Goal: Task Accomplishment & Management: Use online tool/utility

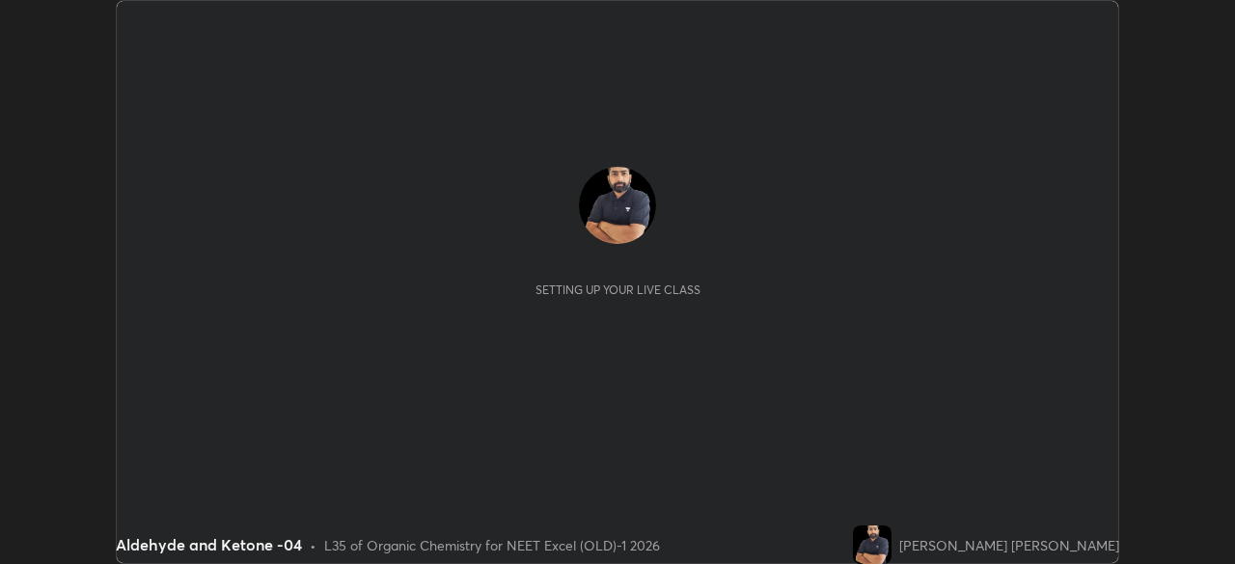
scroll to position [564, 1234]
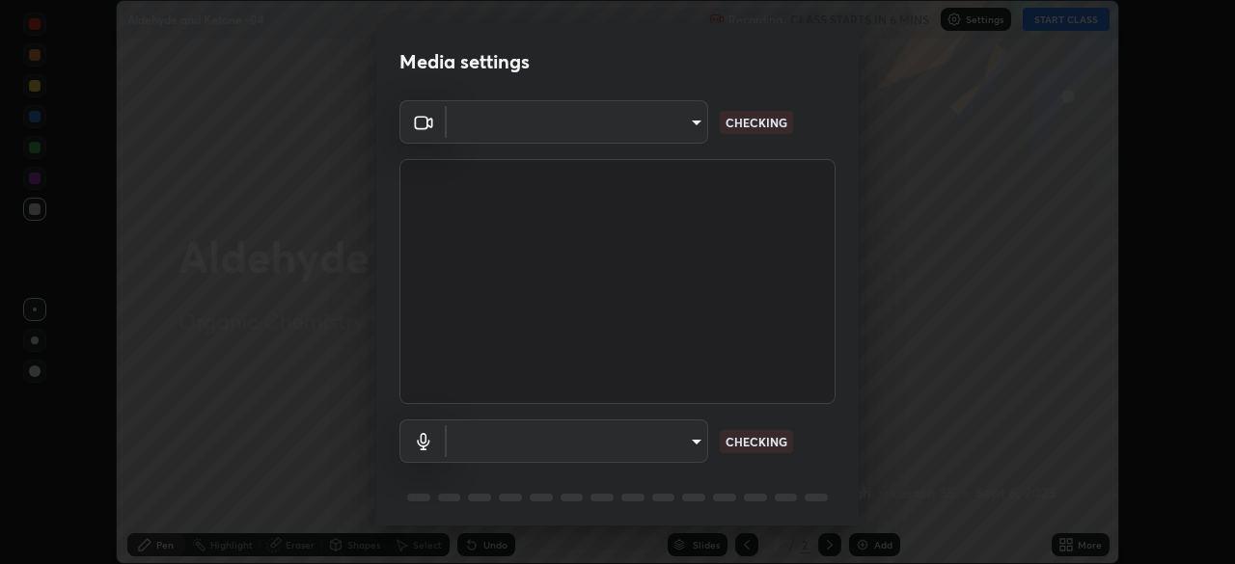
click at [676, 133] on body "Erase all Aldehyde and Ketone -04 Recording CLASS STARTS IN 6 MINS Settings STA…" at bounding box center [617, 282] width 1235 height 564
click at [668, 130] on div at bounding box center [617, 282] width 1235 height 564
type input "0e50365916b658242f783ed4648cb329f585d10cba28352488c27cd343db3185"
type input "default"
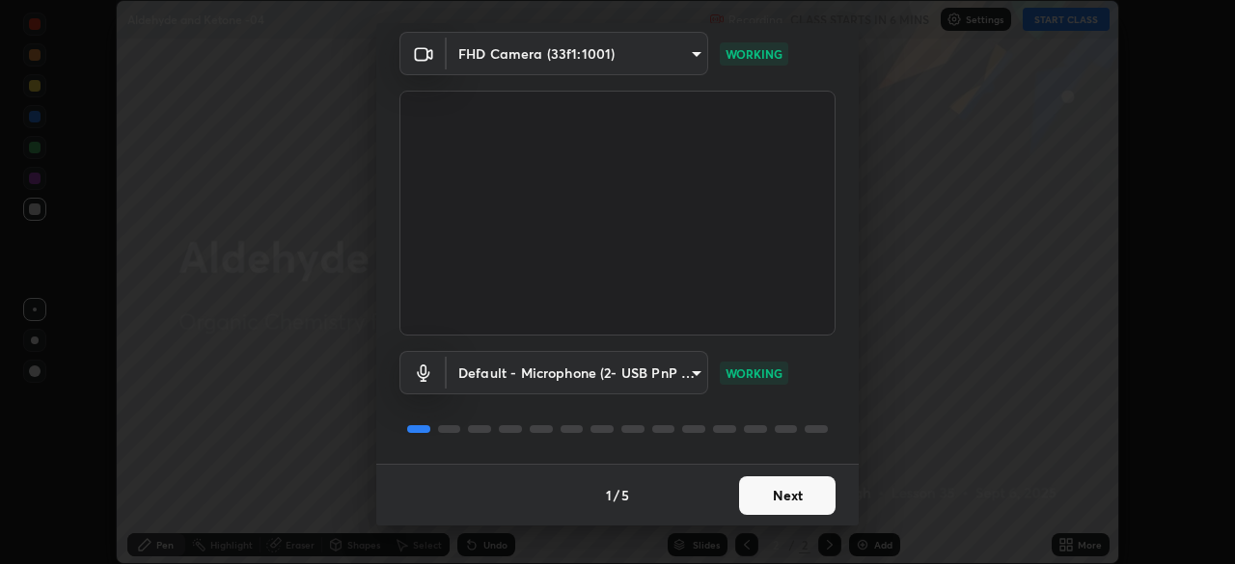
click at [789, 490] on button "Next" at bounding box center [787, 496] width 96 height 39
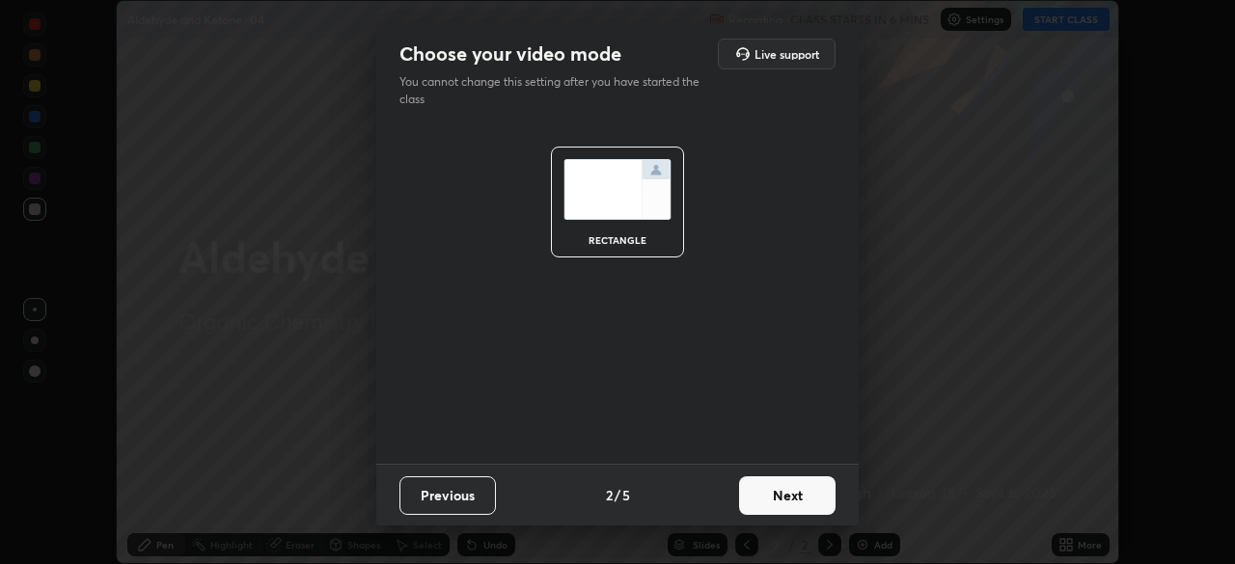
click at [799, 490] on button "Next" at bounding box center [787, 496] width 96 height 39
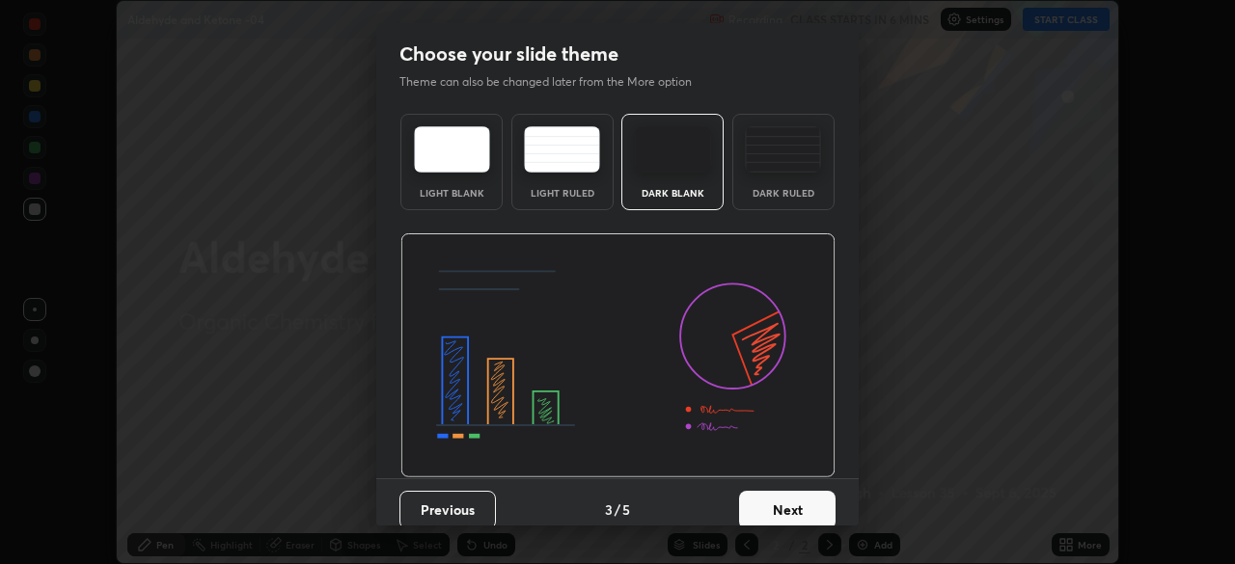
click at [807, 495] on button "Next" at bounding box center [787, 510] width 96 height 39
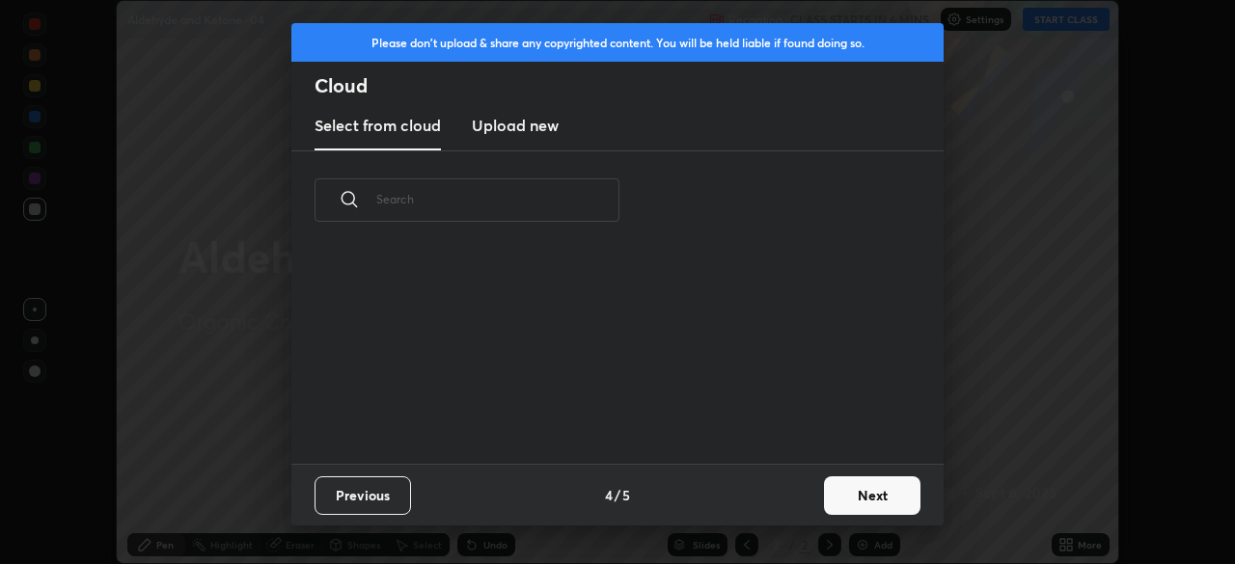
click at [827, 496] on button "Next" at bounding box center [872, 496] width 96 height 39
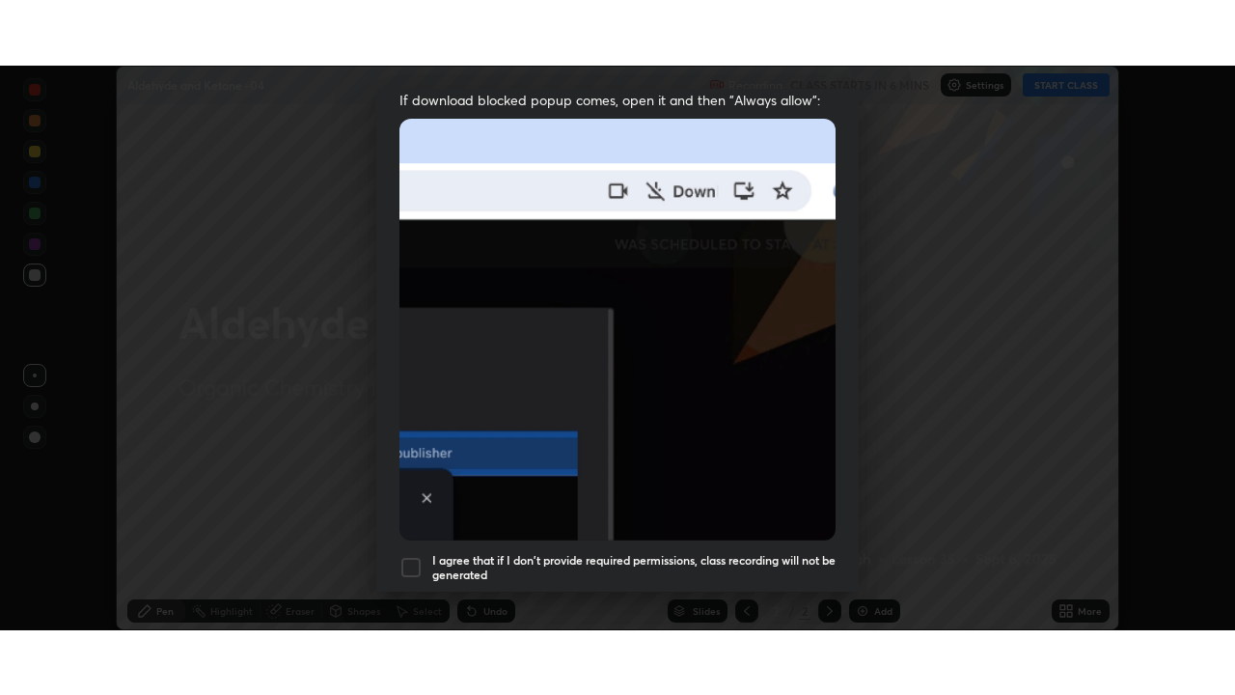
scroll to position [462, 0]
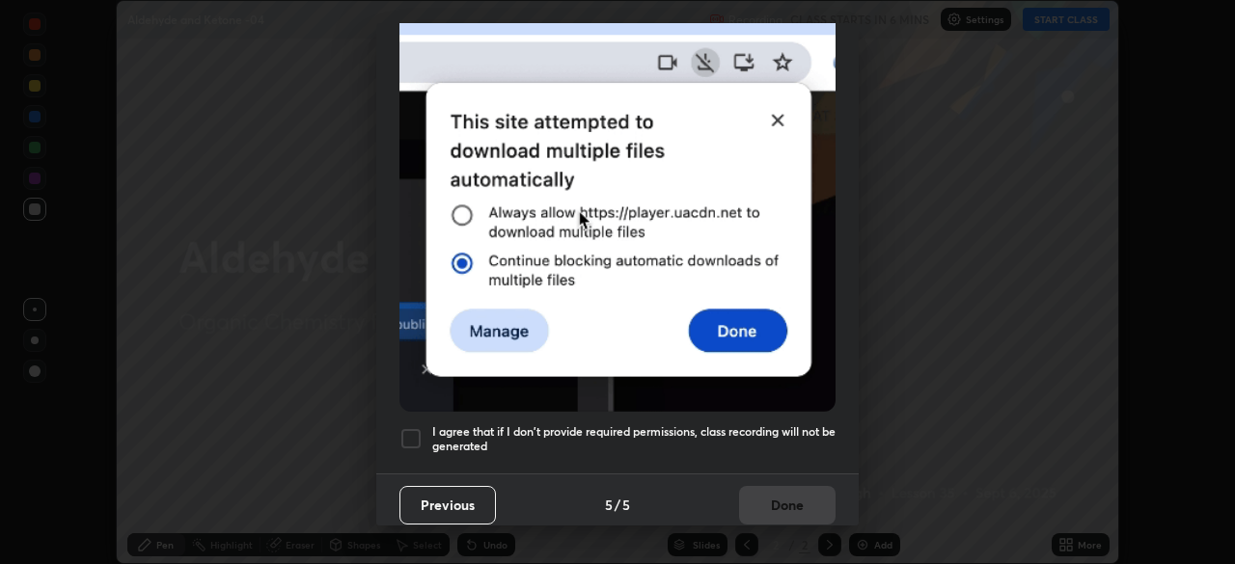
click at [416, 434] on div at bounding box center [410, 438] width 23 height 23
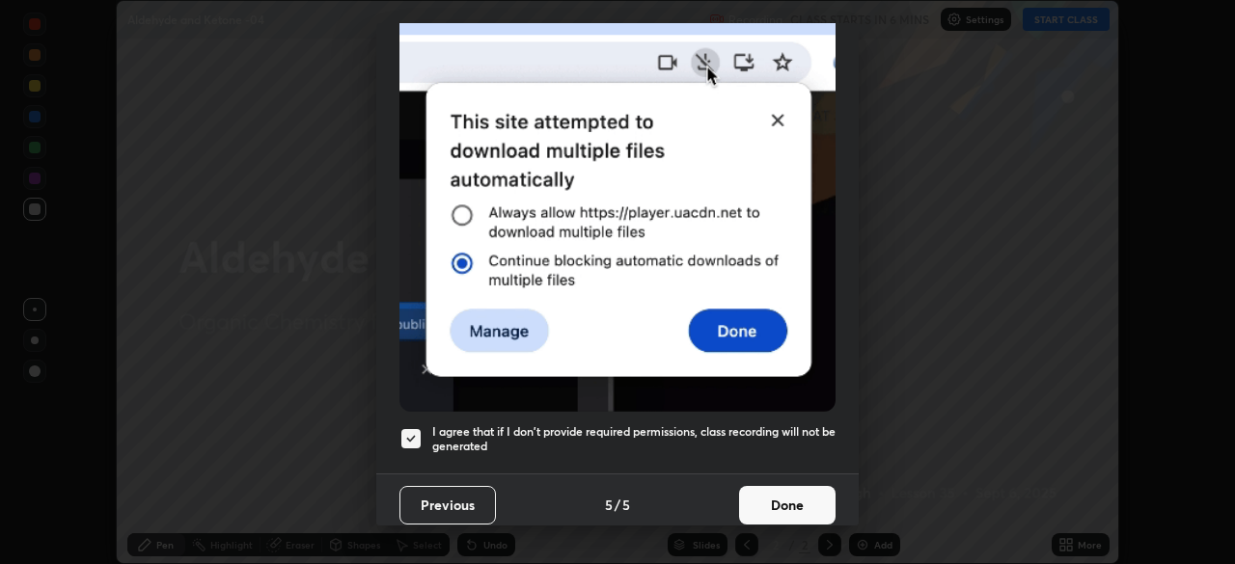
click at [795, 491] on button "Done" at bounding box center [787, 505] width 96 height 39
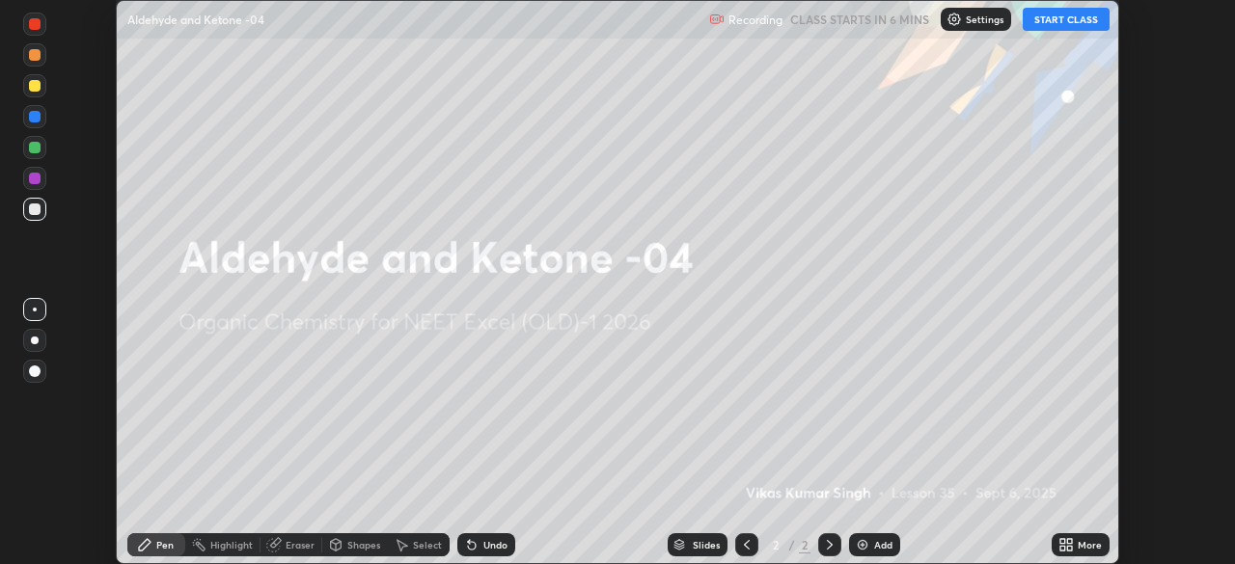
click at [1062, 548] on icon at bounding box center [1062, 548] width 5 height 5
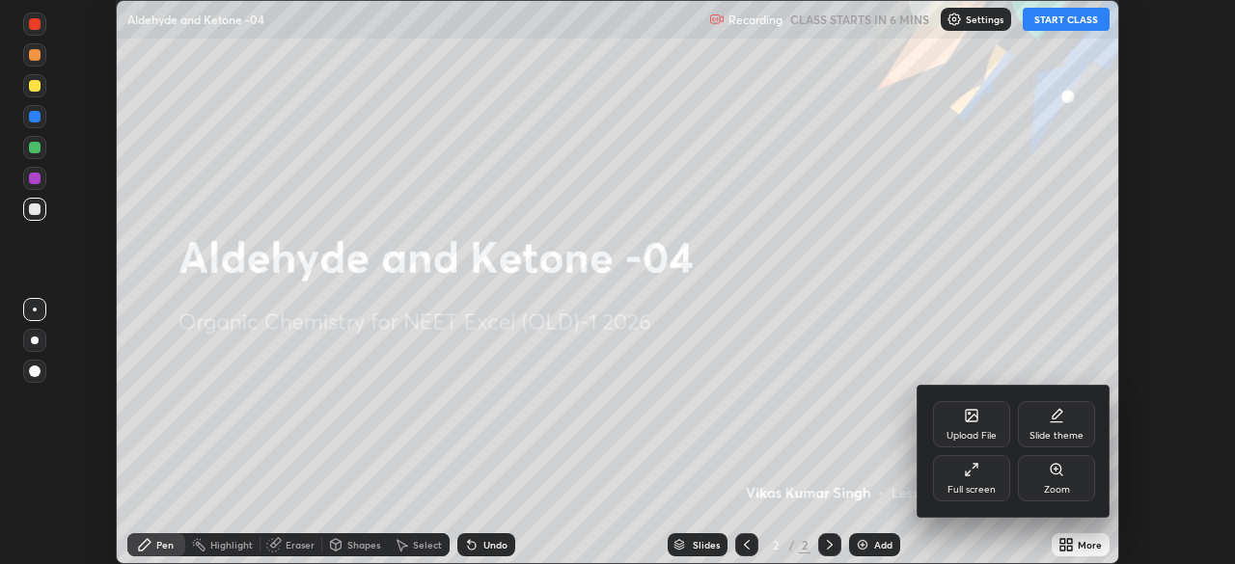
click at [965, 480] on div "Full screen" at bounding box center [971, 478] width 77 height 46
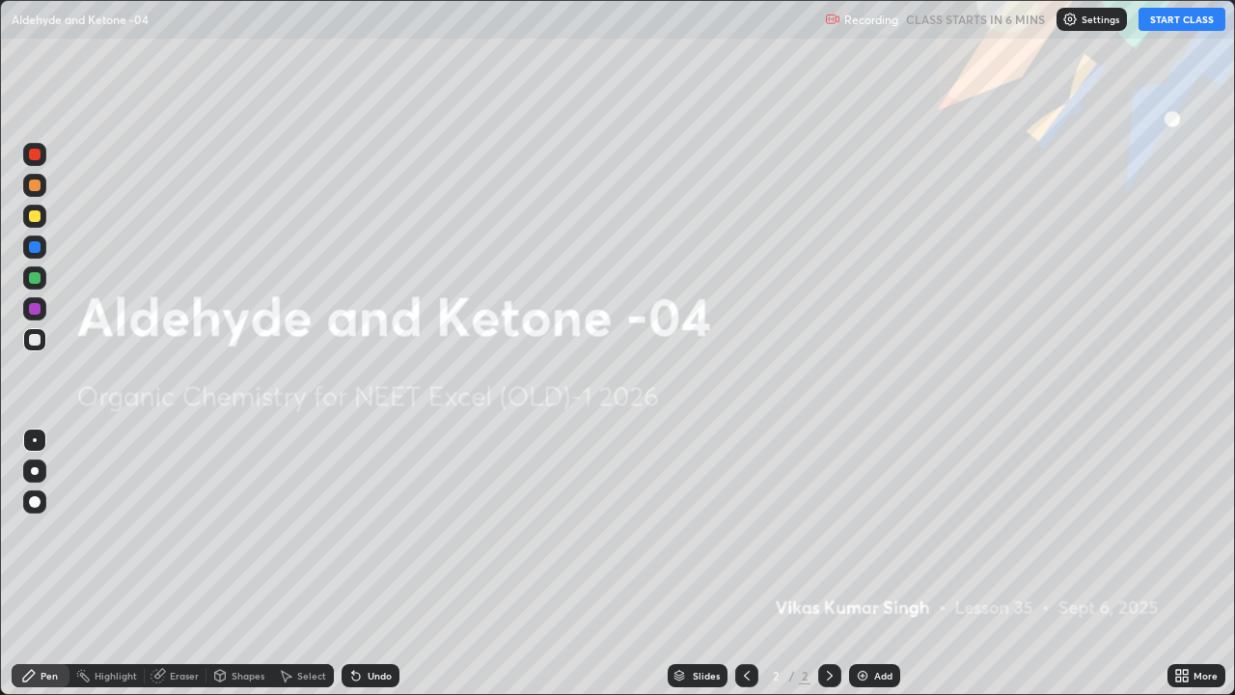
scroll to position [695, 1235]
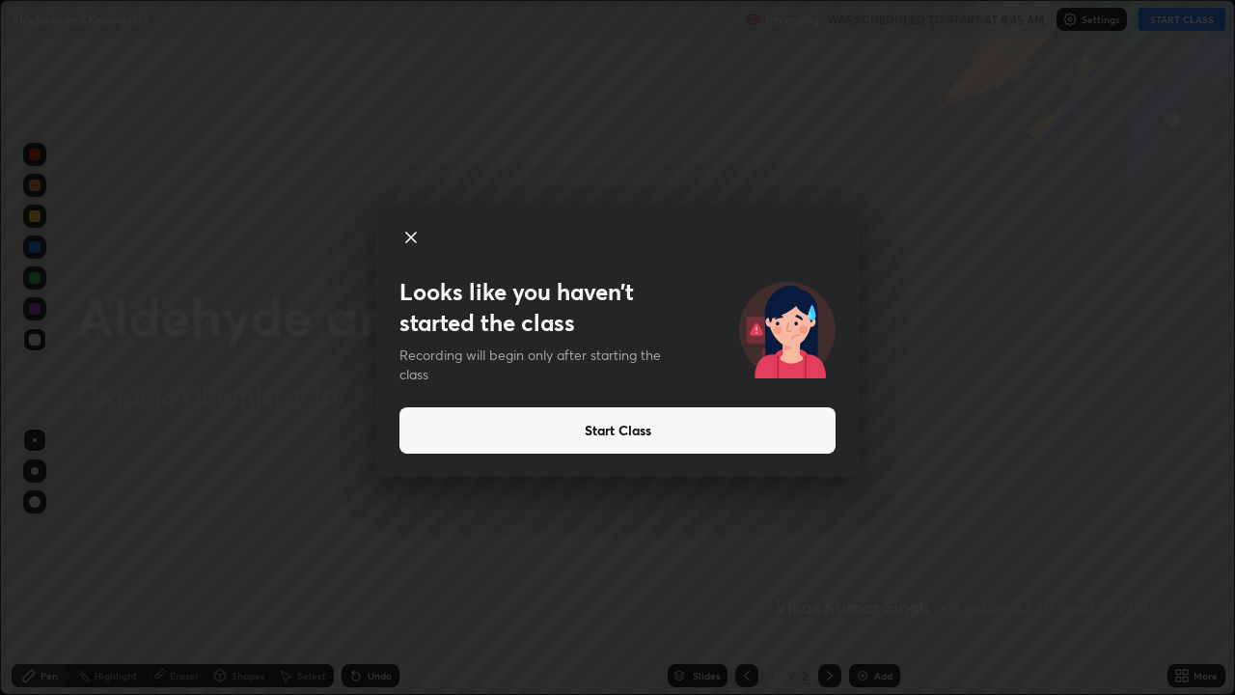
click at [710, 426] on button "Start Class" at bounding box center [617, 430] width 436 height 46
click at [709, 429] on button "Start Class" at bounding box center [617, 430] width 436 height 46
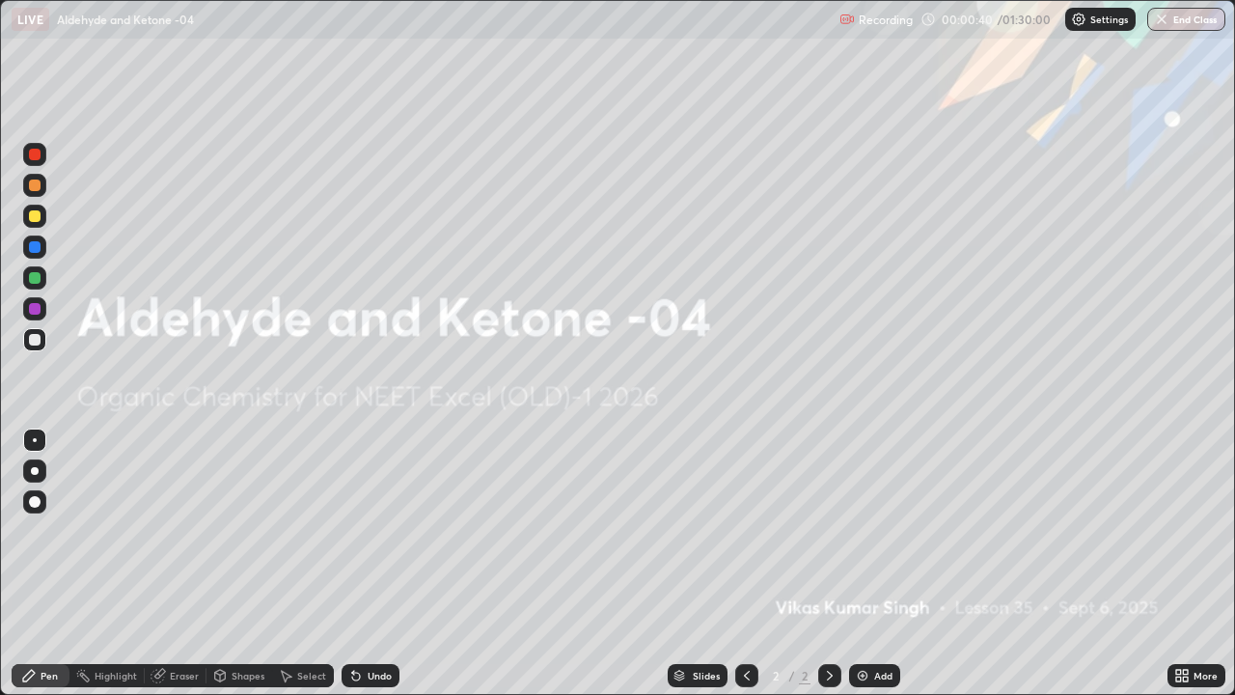
click at [886, 563] on div "Add" at bounding box center [883, 675] width 18 height 10
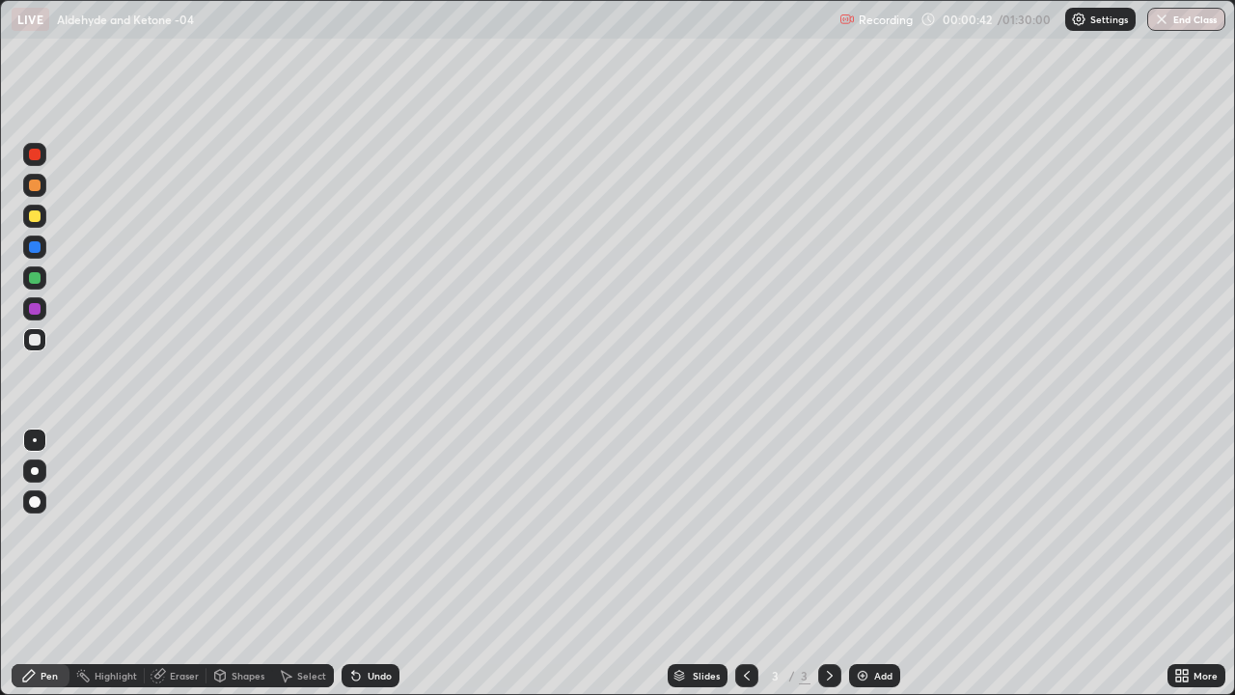
click at [40, 247] on div at bounding box center [35, 247] width 12 height 12
click at [41, 219] on div at bounding box center [34, 215] width 23 height 23
click at [37, 341] on div at bounding box center [35, 340] width 12 height 12
click at [36, 249] on div at bounding box center [35, 247] width 12 height 12
click at [41, 165] on div at bounding box center [34, 154] width 23 height 23
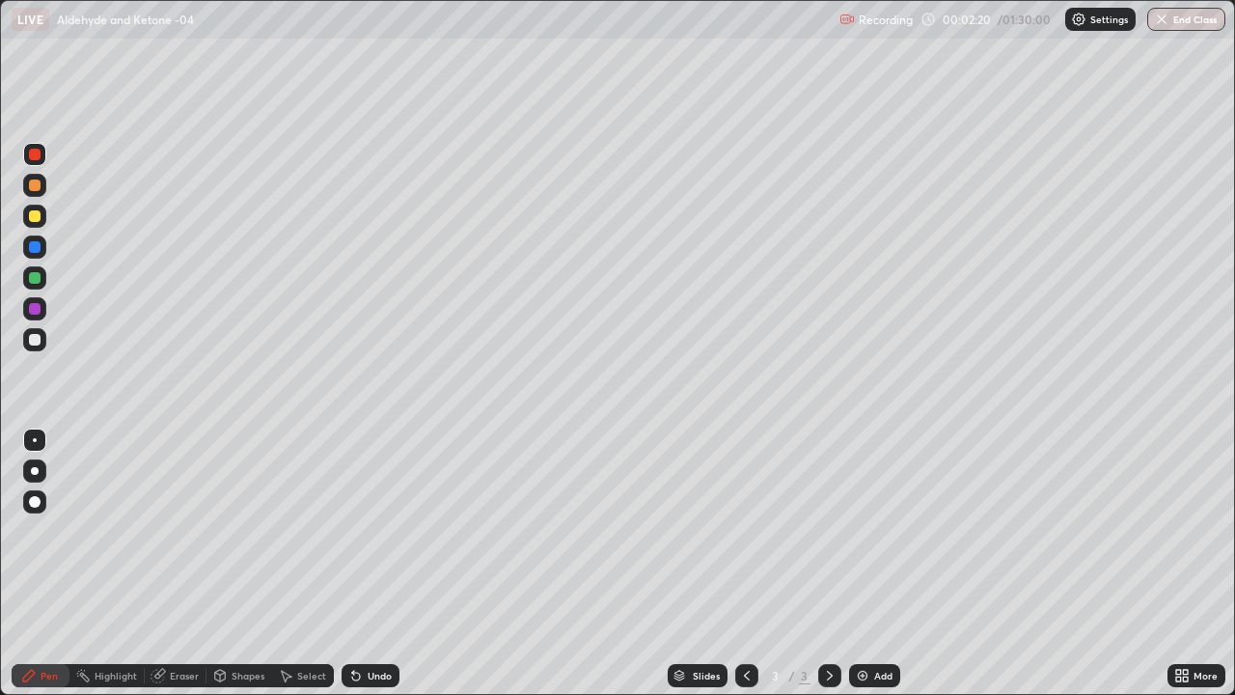
click at [41, 346] on div at bounding box center [34, 339] width 23 height 23
click at [36, 223] on div at bounding box center [34, 215] width 23 height 23
click at [40, 347] on div at bounding box center [34, 339] width 23 height 23
click at [363, 563] on div "Undo" at bounding box center [370, 675] width 58 height 23
click at [35, 278] on div at bounding box center [35, 278] width 12 height 12
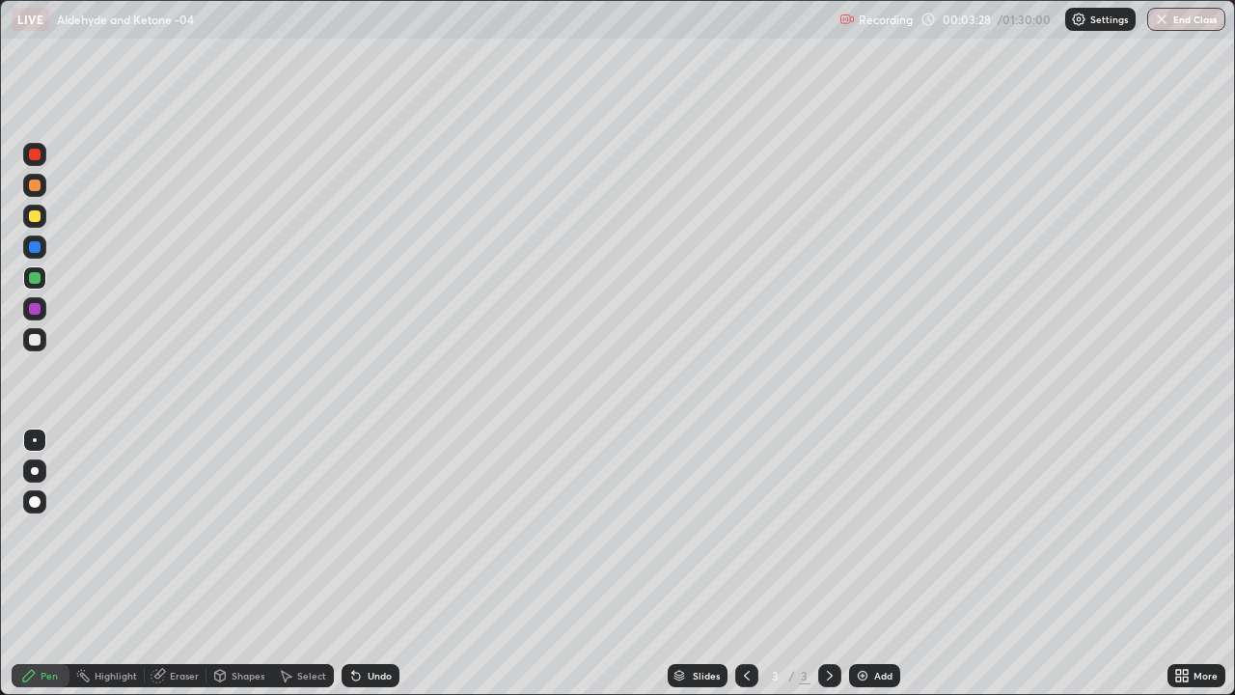
click at [42, 349] on div at bounding box center [34, 339] width 23 height 23
click at [885, 563] on div "Add" at bounding box center [883, 675] width 18 height 10
click at [39, 215] on div at bounding box center [35, 216] width 12 height 12
click at [42, 195] on div at bounding box center [34, 185] width 23 height 23
click at [39, 339] on div at bounding box center [35, 340] width 12 height 12
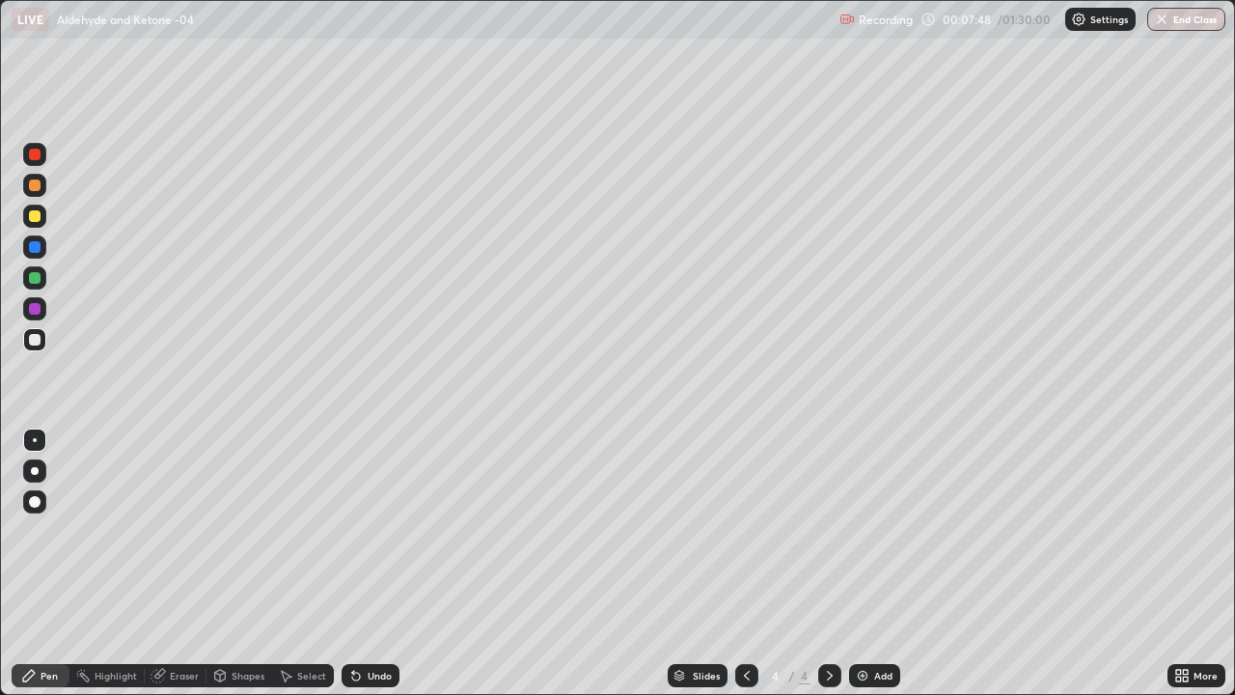
click at [35, 341] on div at bounding box center [35, 340] width 12 height 12
click at [377, 563] on div "Undo" at bounding box center [380, 675] width 24 height 10
click at [35, 279] on div at bounding box center [35, 278] width 12 height 12
click at [39, 249] on div at bounding box center [35, 247] width 12 height 12
click at [39, 342] on div at bounding box center [35, 340] width 12 height 12
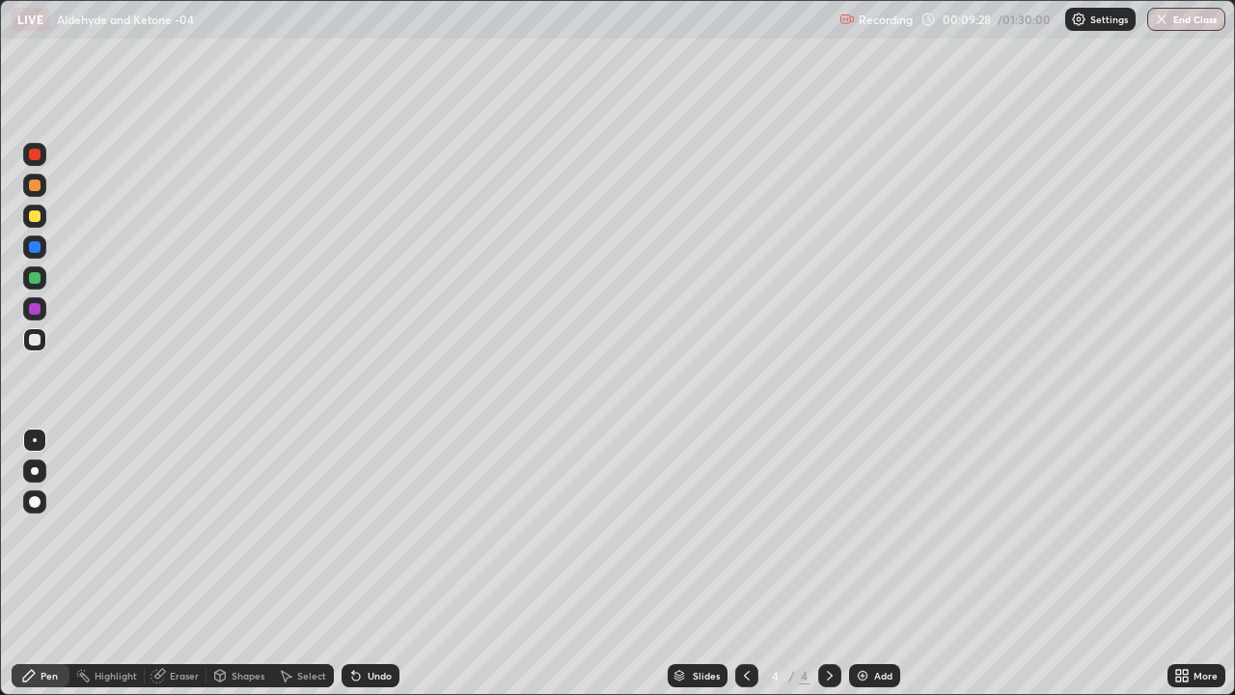
click at [33, 338] on div at bounding box center [35, 340] width 12 height 12
click at [41, 312] on div at bounding box center [34, 308] width 23 height 23
click at [35, 185] on div at bounding box center [35, 185] width 12 height 12
click at [369, 563] on div "Undo" at bounding box center [370, 675] width 58 height 23
click at [35, 341] on div at bounding box center [35, 340] width 12 height 12
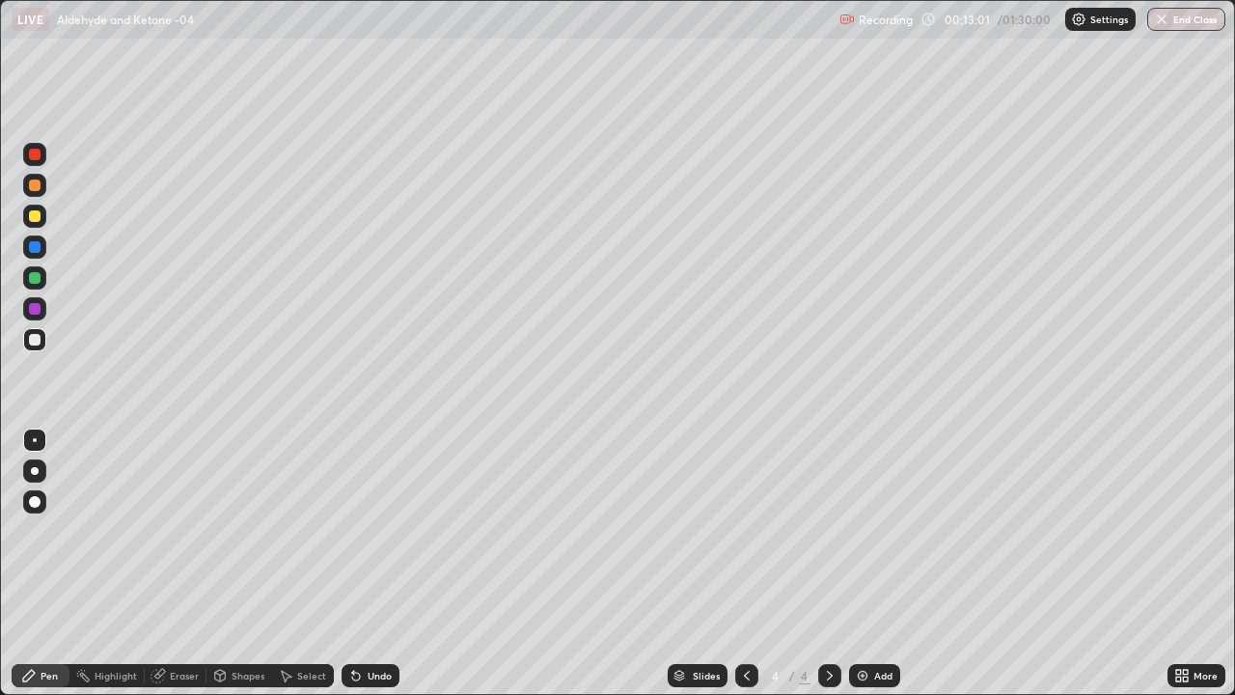
click at [374, 563] on div "Undo" at bounding box center [380, 675] width 24 height 10
click at [369, 563] on div "Undo" at bounding box center [380, 675] width 24 height 10
click at [374, 563] on div "Undo" at bounding box center [380, 675] width 24 height 10
click at [38, 281] on div at bounding box center [35, 278] width 12 height 12
click at [41, 346] on div at bounding box center [34, 339] width 23 height 23
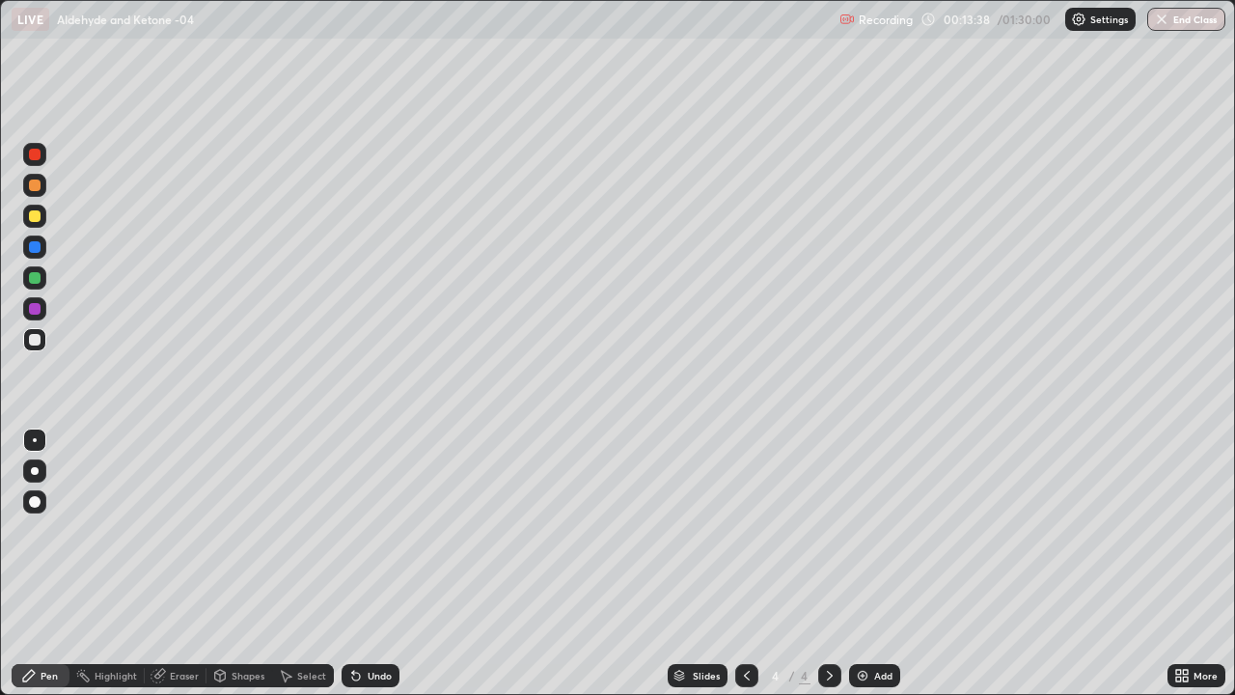
click at [38, 252] on div at bounding box center [35, 247] width 12 height 12
click at [882, 563] on div "Add" at bounding box center [883, 675] width 18 height 10
click at [39, 219] on div at bounding box center [35, 216] width 12 height 12
click at [35, 341] on div at bounding box center [35, 340] width 12 height 12
click at [38, 343] on div at bounding box center [35, 340] width 12 height 12
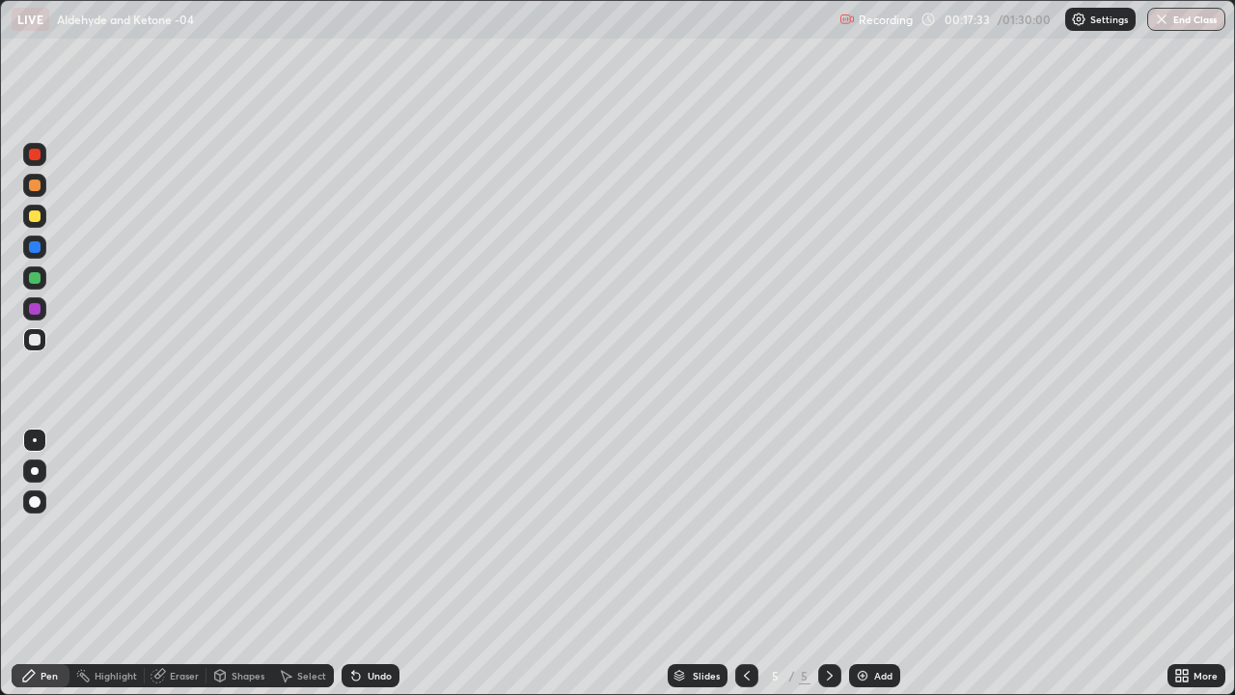
click at [36, 277] on div at bounding box center [35, 278] width 12 height 12
click at [33, 341] on div at bounding box center [35, 340] width 12 height 12
click at [368, 563] on div "Undo" at bounding box center [380, 675] width 24 height 10
click at [39, 278] on div at bounding box center [35, 278] width 12 height 12
click at [45, 346] on div at bounding box center [34, 339] width 23 height 23
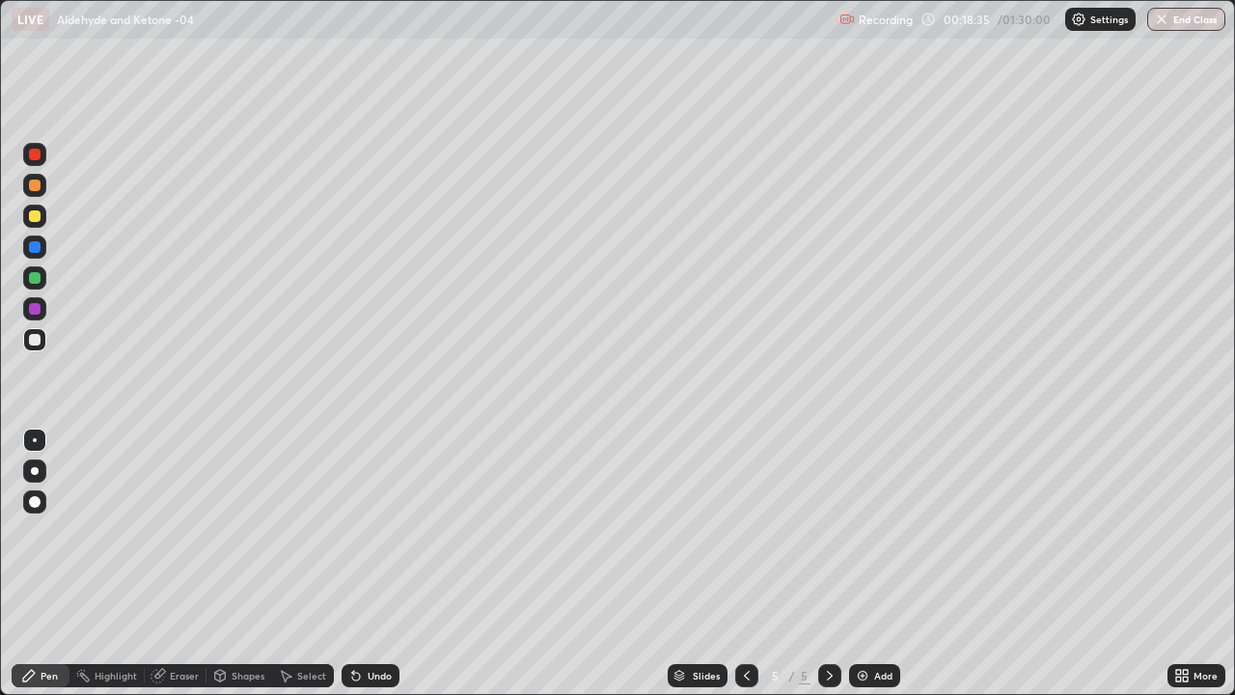
click at [42, 221] on div at bounding box center [34, 215] width 23 height 23
click at [36, 340] on div at bounding box center [35, 340] width 12 height 12
click at [881, 563] on div "Add" at bounding box center [874, 675] width 51 height 23
click at [744, 563] on icon at bounding box center [746, 675] width 15 height 15
click at [828, 563] on icon at bounding box center [829, 675] width 15 height 15
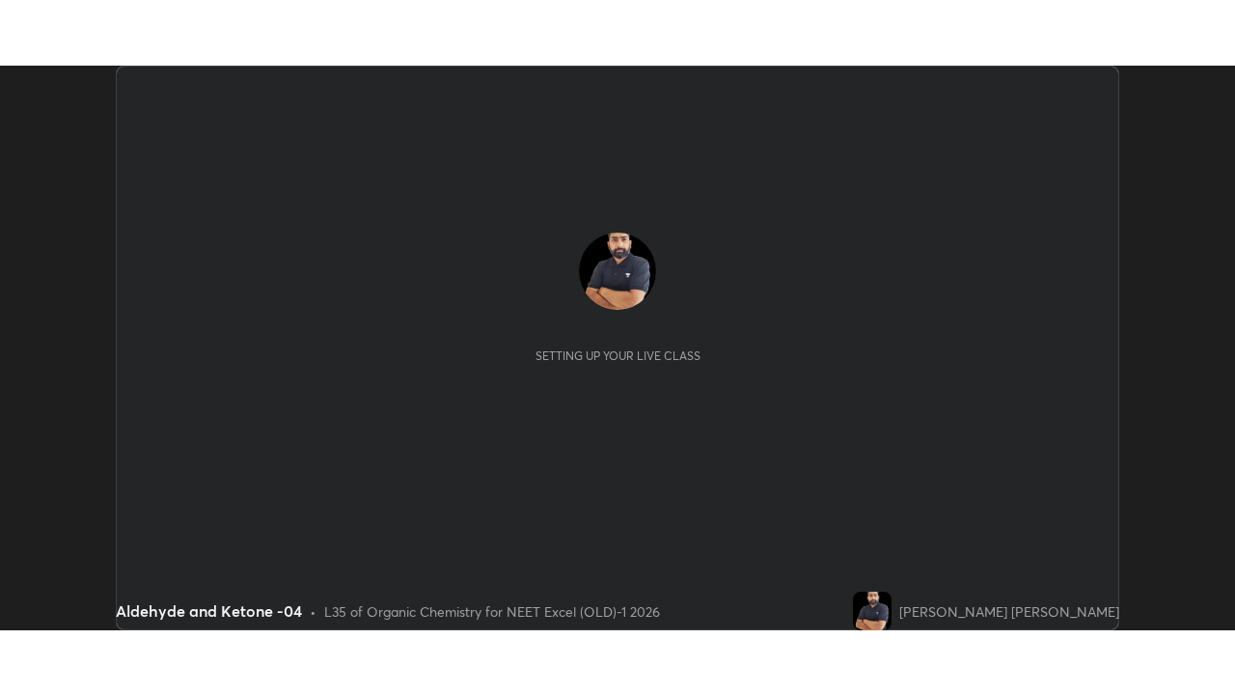
scroll to position [564, 1235]
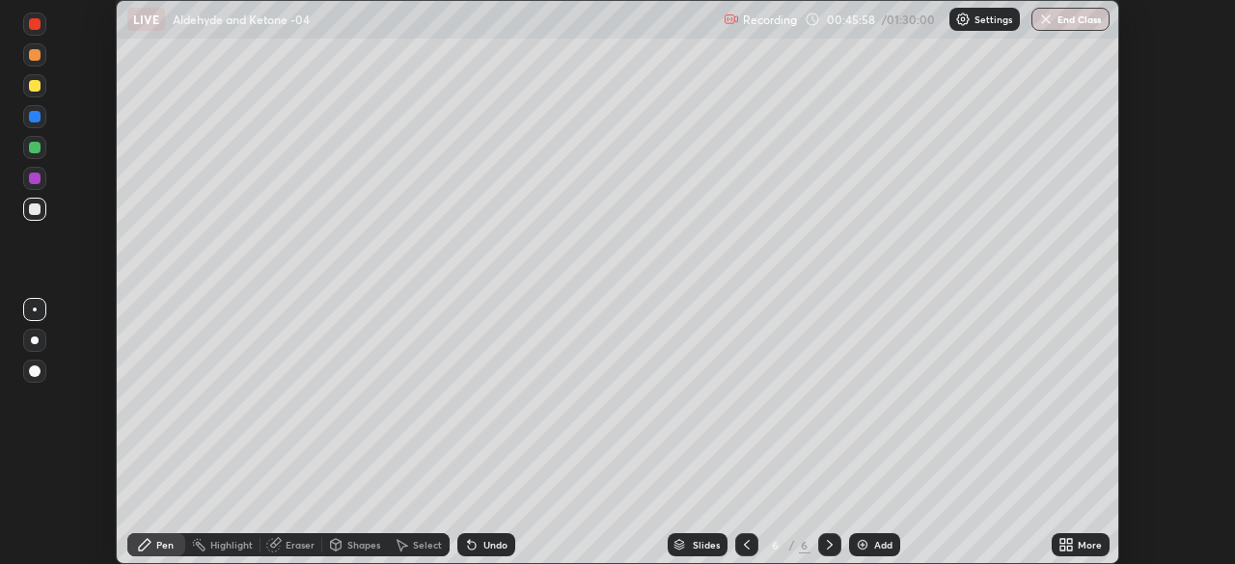
click at [1082, 540] on div "More" at bounding box center [1089, 545] width 24 height 10
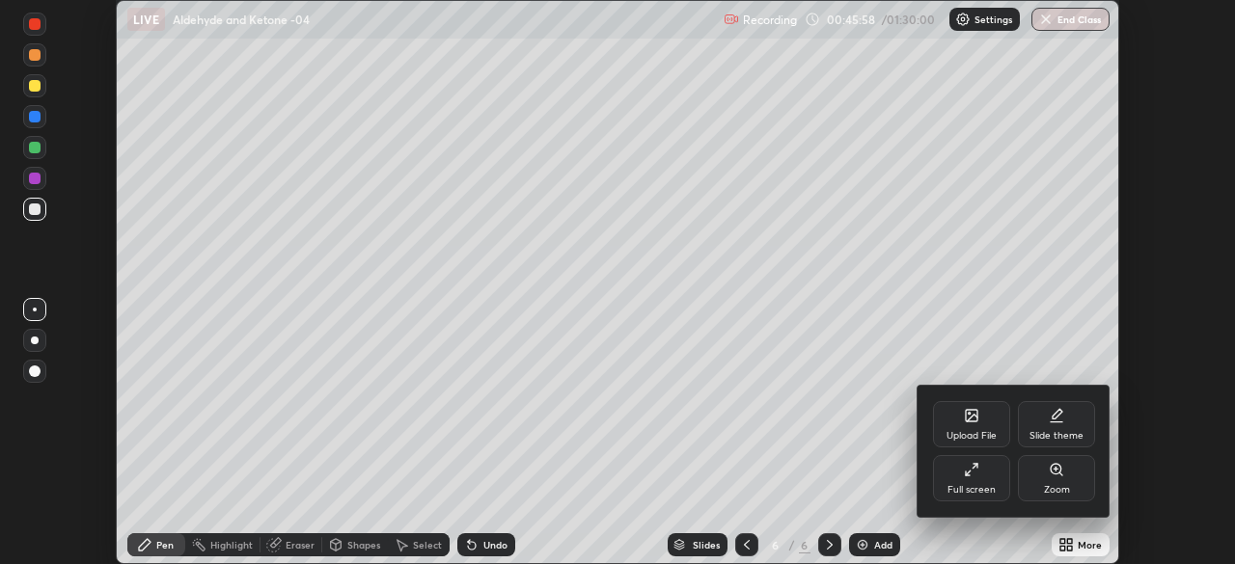
click at [985, 487] on div "Full screen" at bounding box center [971, 490] width 48 height 10
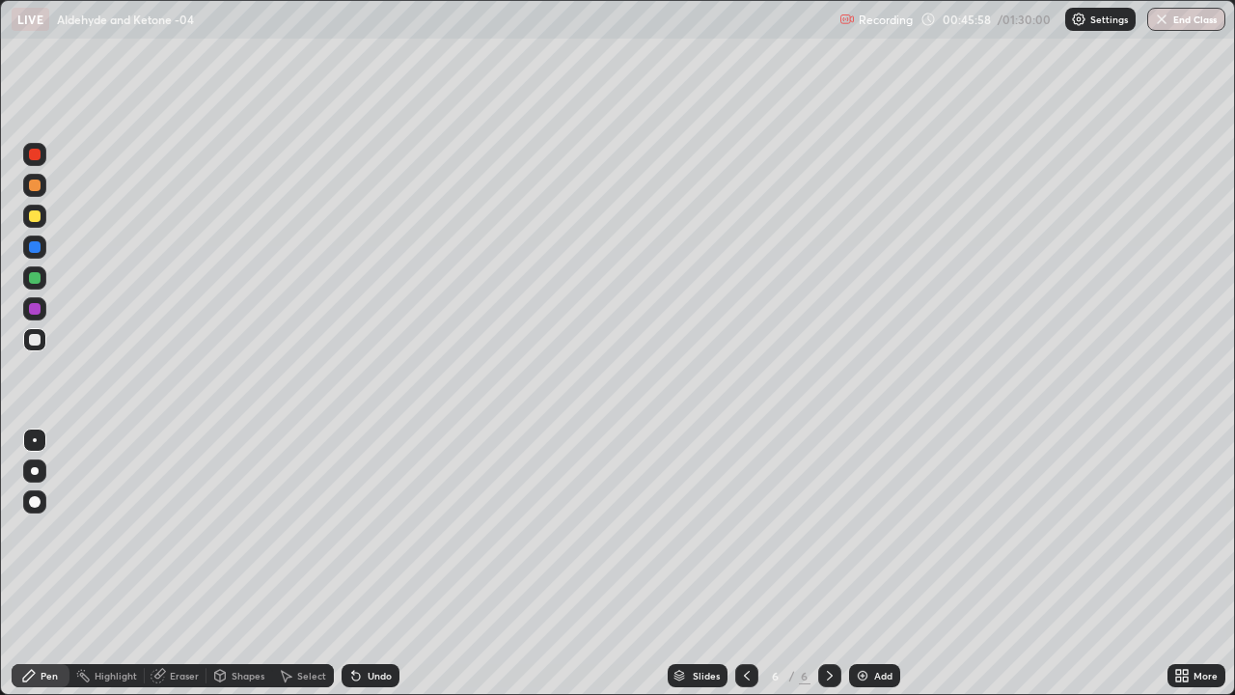
scroll to position [695, 1235]
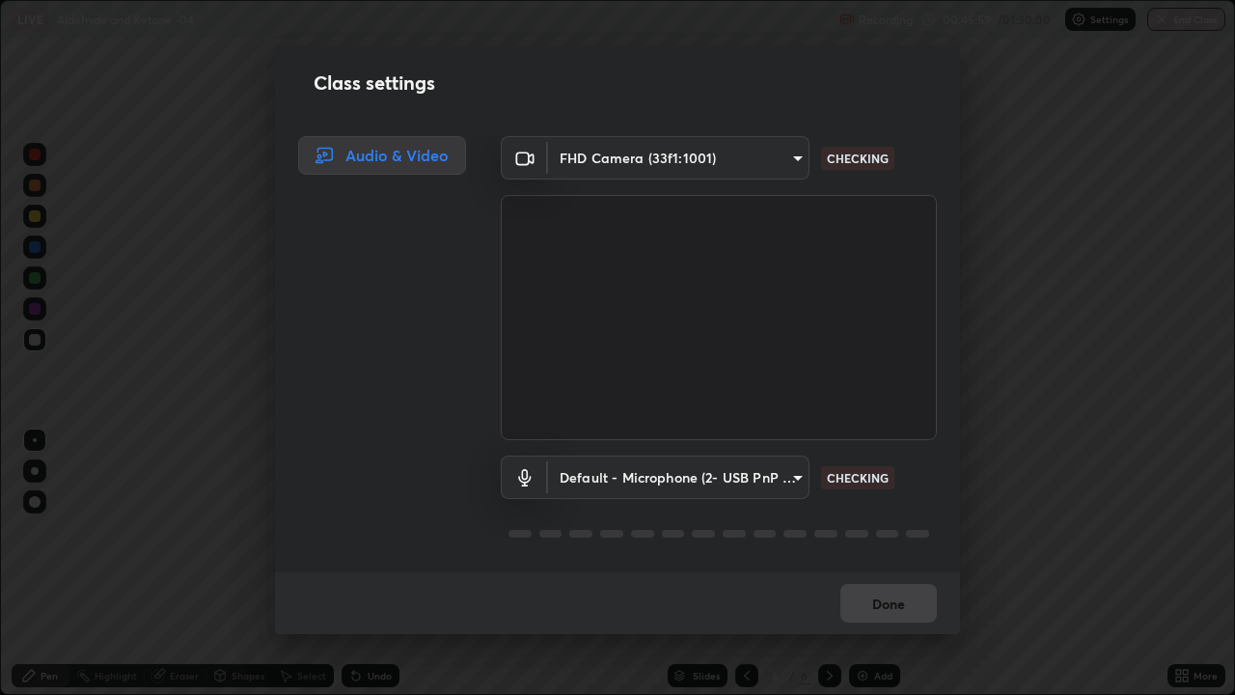
click at [1084, 28] on div "Class settings Audio & Video FHD Camera (33f1:1001) 0e50365916b658242f783ed4648…" at bounding box center [617, 347] width 1235 height 695
click at [777, 168] on body "Erase all LIVE Aldehyde and Ketone -04 Recording 00:46:00 / 01:30:00 Settings E…" at bounding box center [617, 347] width 1235 height 695
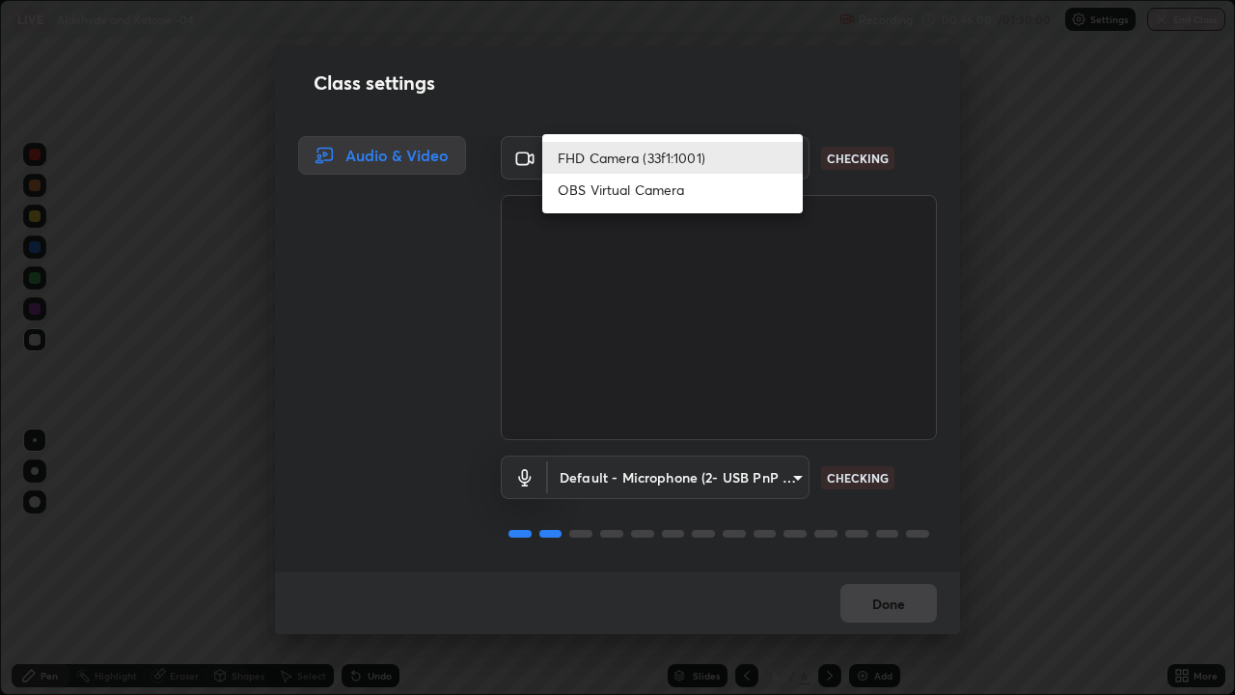
click at [765, 166] on li "FHD Camera (33f1:1001)" at bounding box center [672, 158] width 260 height 32
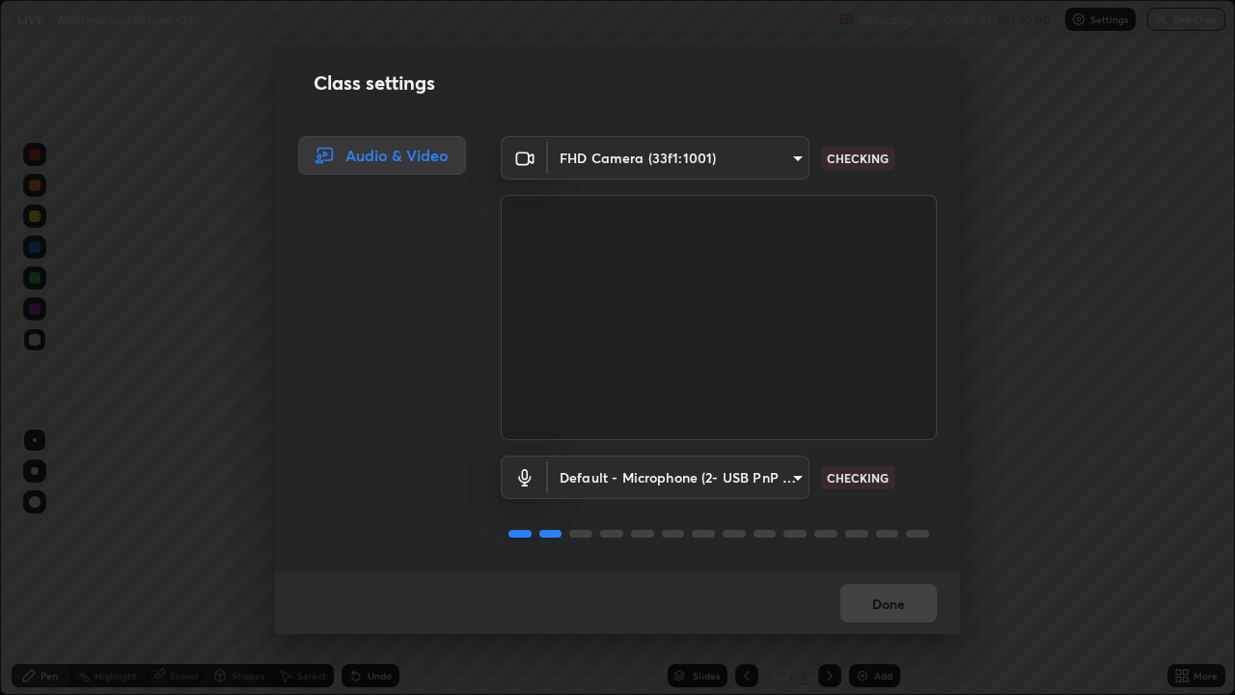
scroll to position [2, 0]
click at [897, 563] on button "Done" at bounding box center [888, 603] width 96 height 39
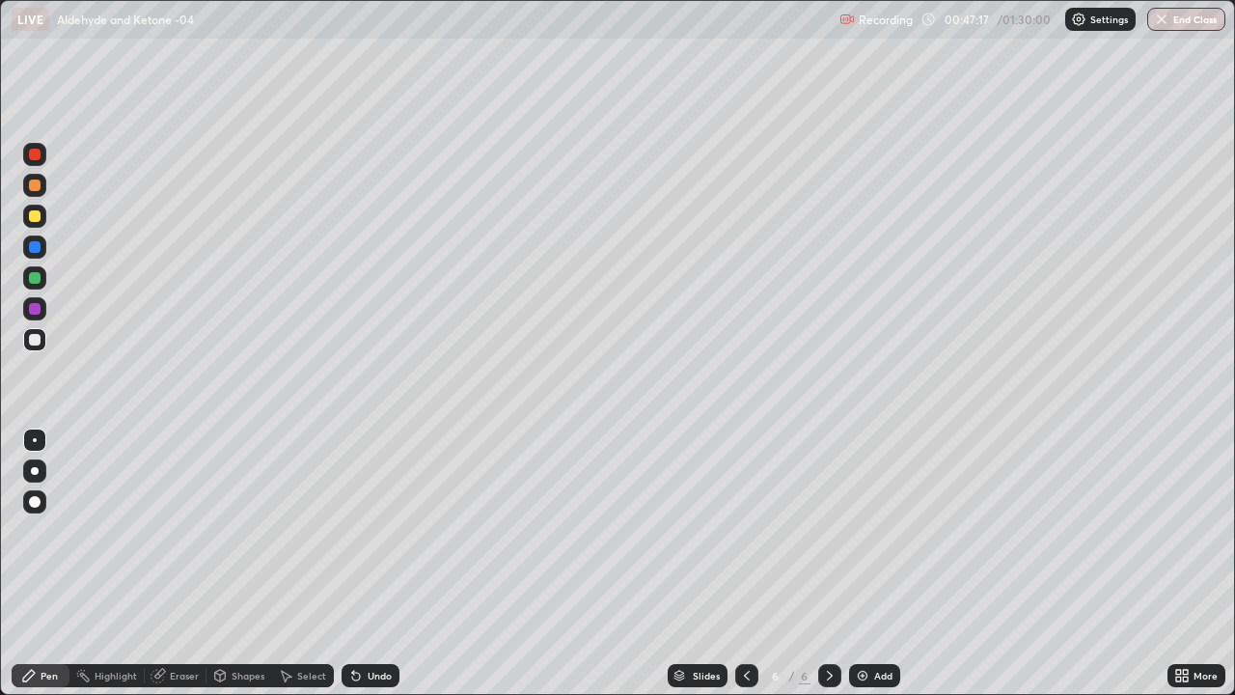
click at [871, 563] on div "Add" at bounding box center [874, 675] width 51 height 23
click at [37, 217] on div at bounding box center [35, 216] width 12 height 12
click at [373, 563] on div "Undo" at bounding box center [370, 675] width 58 height 23
click at [39, 341] on div at bounding box center [35, 340] width 12 height 12
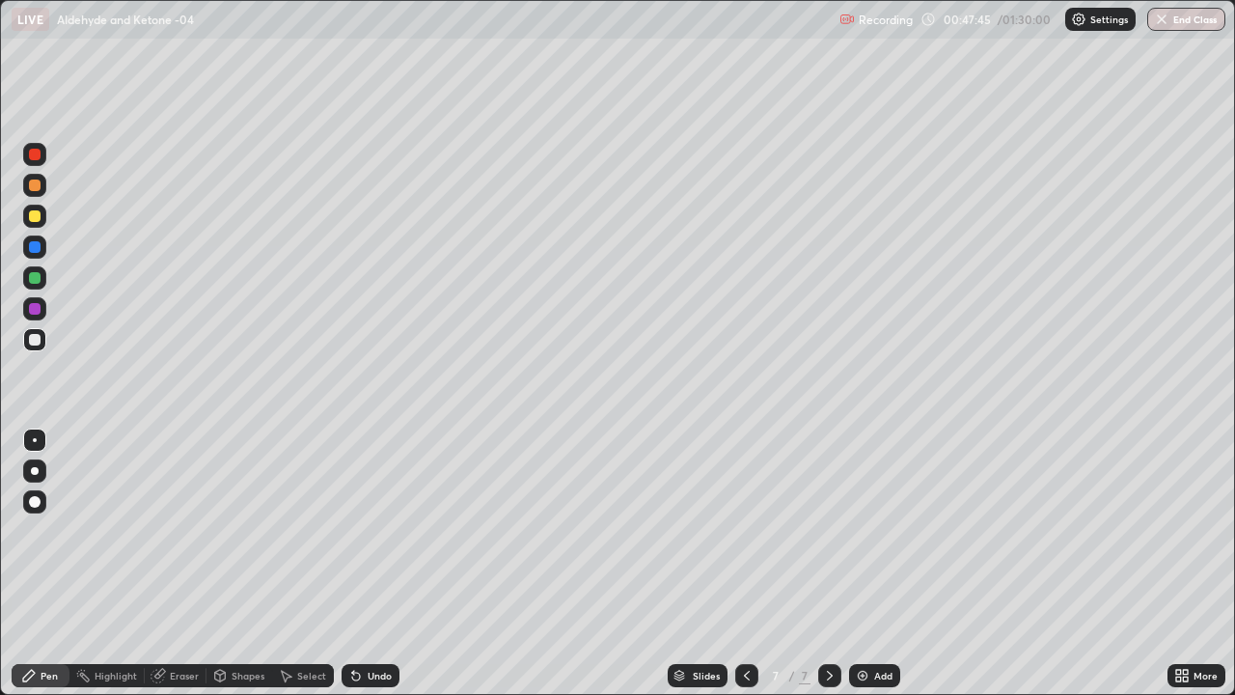
click at [42, 255] on div at bounding box center [34, 246] width 23 height 23
click at [41, 346] on div at bounding box center [34, 339] width 23 height 23
click at [43, 189] on div at bounding box center [34, 185] width 23 height 23
click at [34, 251] on div at bounding box center [35, 247] width 12 height 12
click at [38, 226] on div at bounding box center [34, 215] width 23 height 23
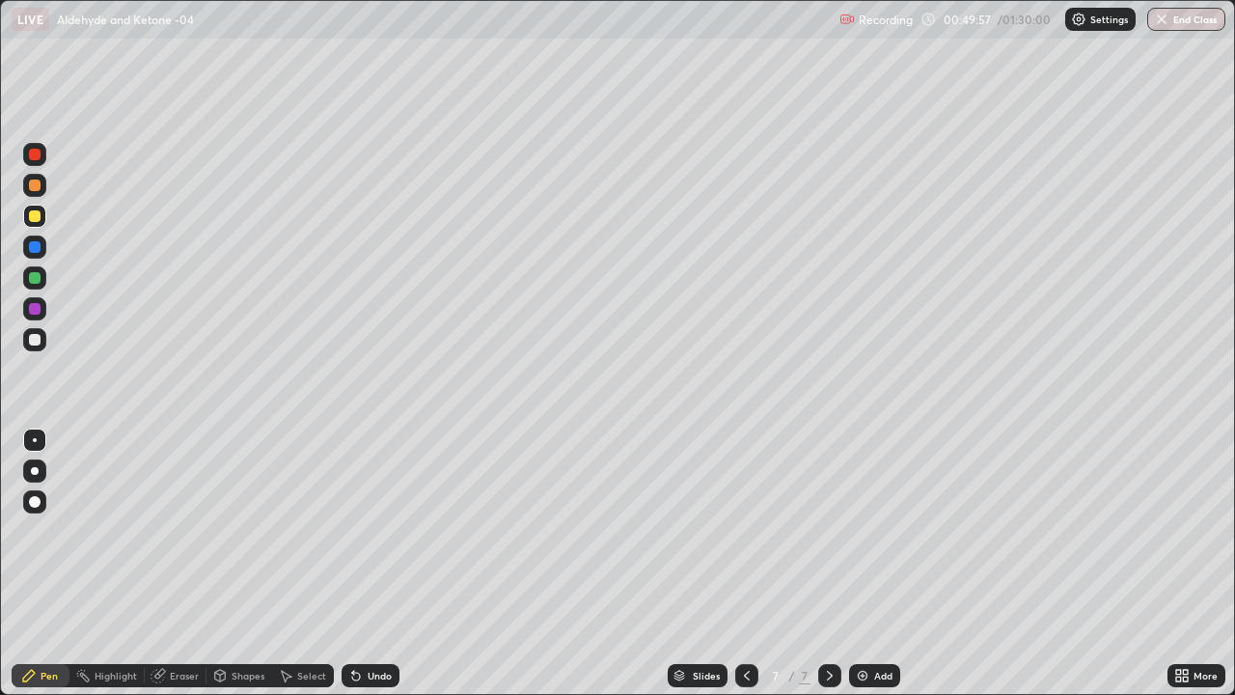
click at [43, 348] on div at bounding box center [34, 339] width 23 height 23
click at [41, 303] on div at bounding box center [34, 308] width 23 height 23
click at [41, 280] on div at bounding box center [34, 277] width 23 height 23
click at [886, 563] on div "Add" at bounding box center [883, 675] width 18 height 10
click at [35, 217] on div at bounding box center [35, 216] width 12 height 12
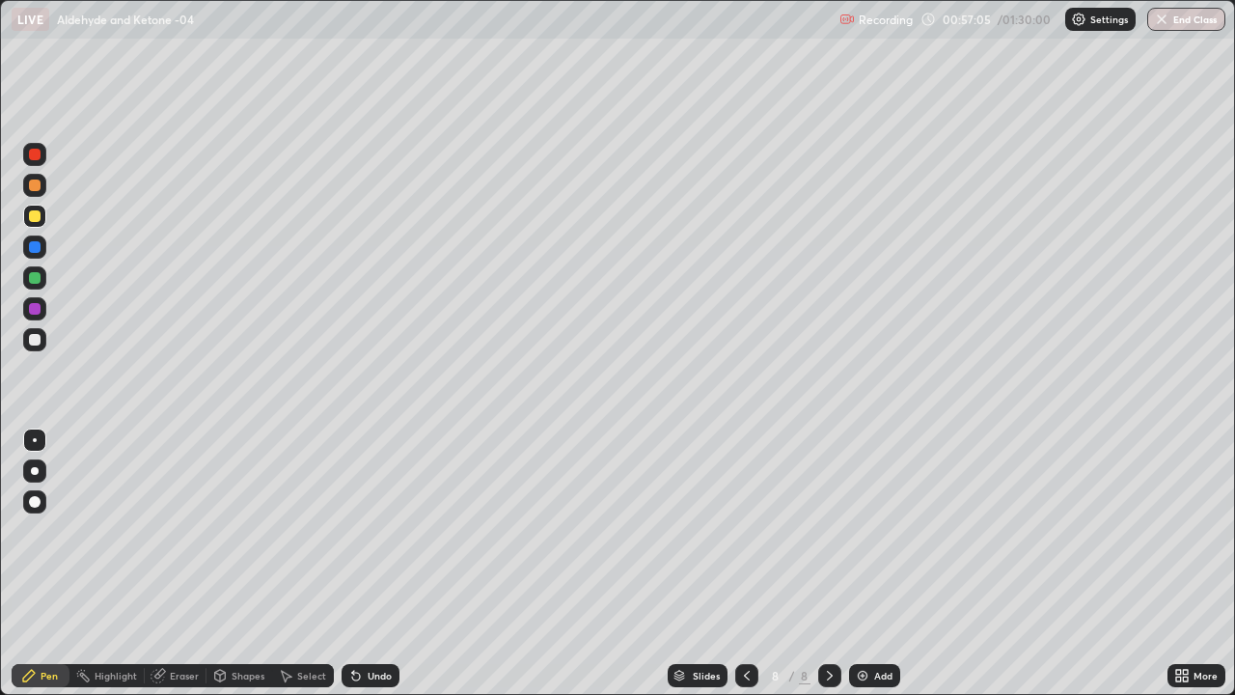
click at [42, 250] on div at bounding box center [34, 246] width 23 height 23
click at [39, 342] on div at bounding box center [35, 340] width 12 height 12
click at [44, 187] on div at bounding box center [34, 185] width 23 height 23
click at [43, 341] on div at bounding box center [34, 339] width 23 height 23
click at [37, 340] on div at bounding box center [35, 340] width 12 height 12
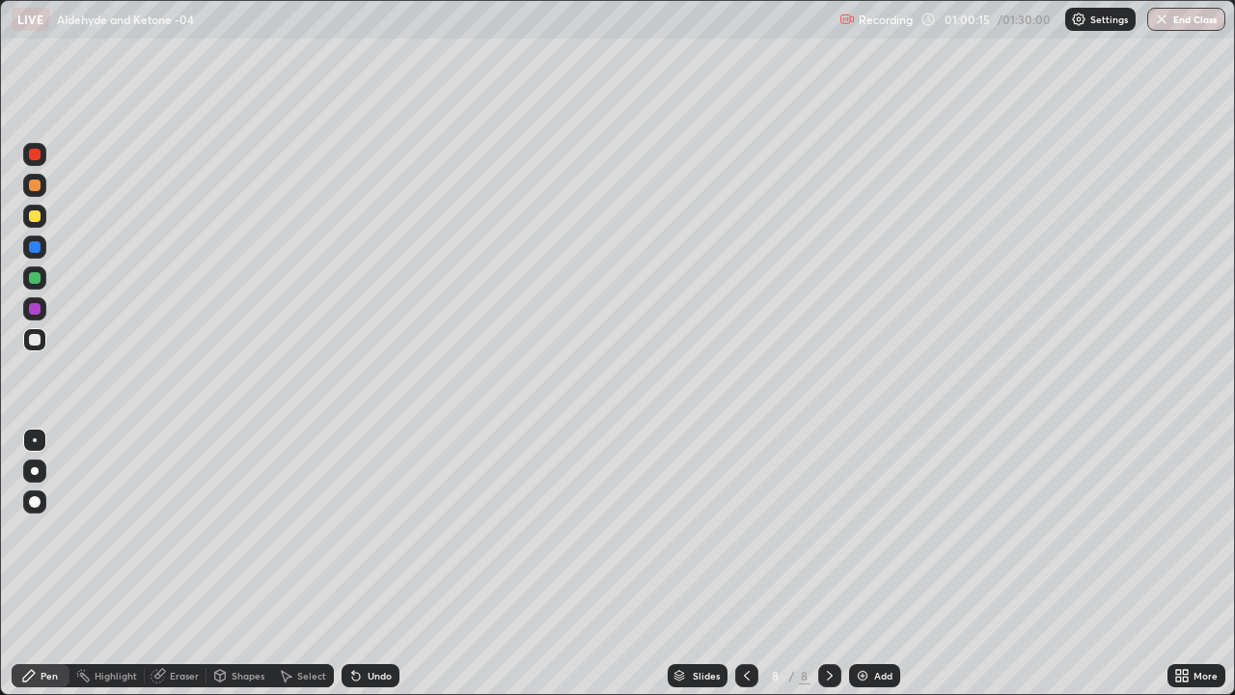
click at [371, 563] on div "Undo" at bounding box center [370, 675] width 58 height 23
click at [368, 563] on div "Undo" at bounding box center [380, 675] width 24 height 10
click at [376, 563] on div "Undo" at bounding box center [380, 675] width 24 height 10
click at [41, 280] on div at bounding box center [34, 277] width 23 height 23
click at [44, 163] on div at bounding box center [34, 154] width 23 height 23
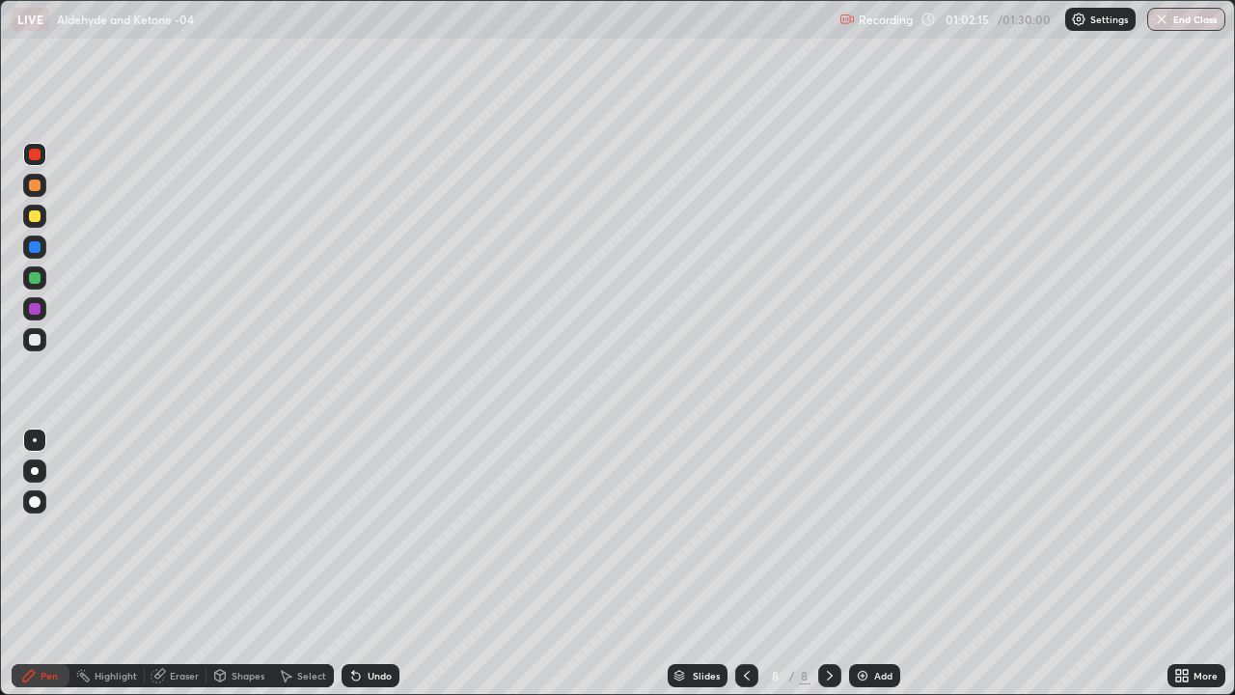
click at [42, 310] on div at bounding box center [34, 308] width 23 height 23
click at [37, 347] on div at bounding box center [34, 339] width 23 height 23
click at [35, 186] on div at bounding box center [35, 185] width 12 height 12
click at [43, 342] on div at bounding box center [34, 339] width 23 height 23
click at [40, 279] on div at bounding box center [35, 278] width 12 height 12
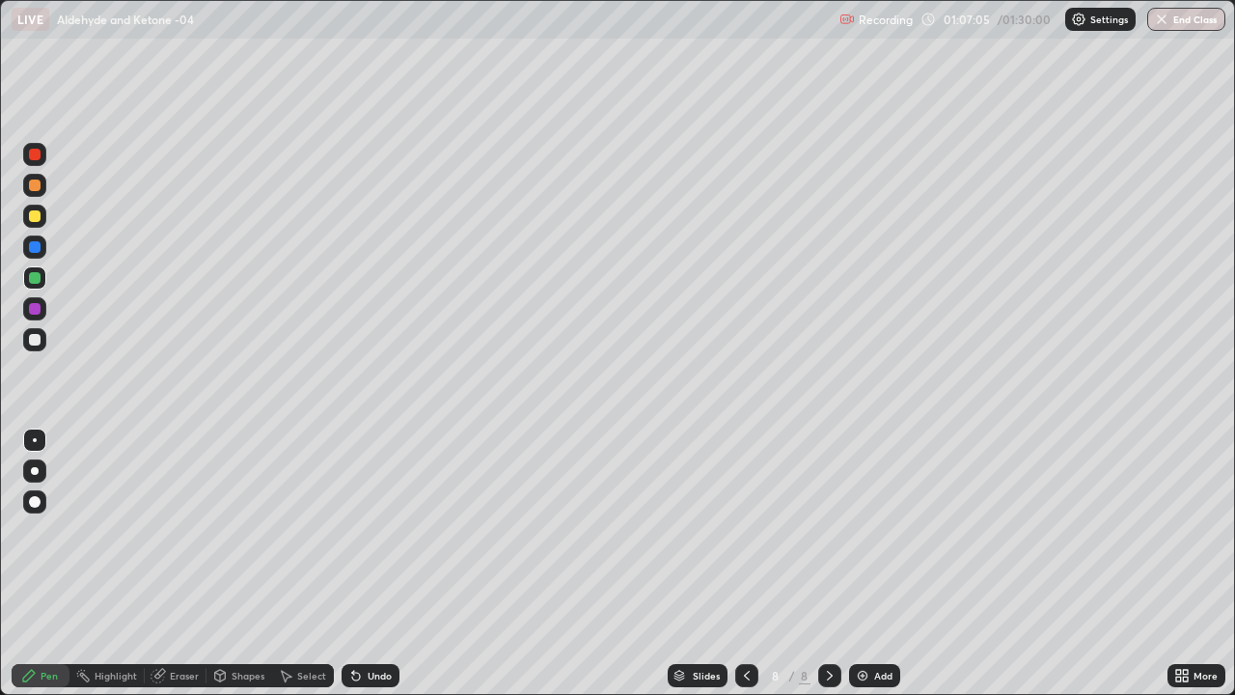
click at [43, 344] on div at bounding box center [34, 339] width 23 height 23
click at [35, 155] on div at bounding box center [35, 155] width 12 height 12
click at [45, 308] on div at bounding box center [34, 308] width 23 height 23
click at [374, 563] on div "Undo" at bounding box center [370, 675] width 58 height 23
click at [377, 563] on div "Undo" at bounding box center [380, 675] width 24 height 10
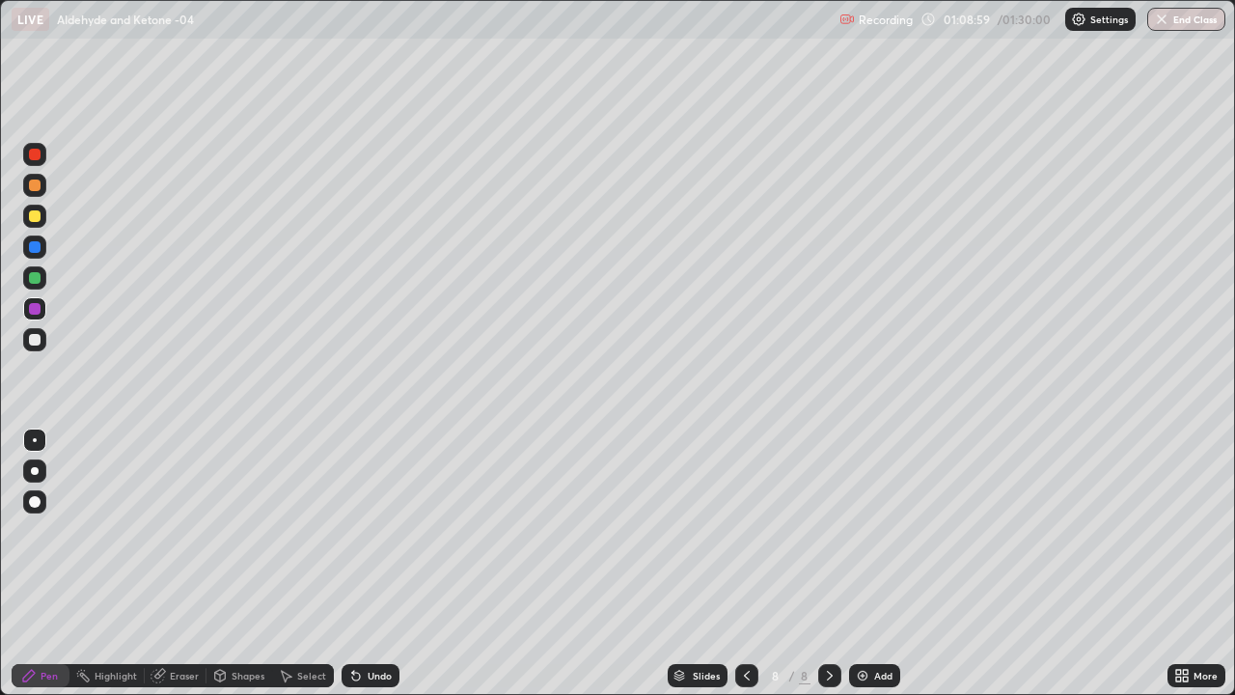
click at [191, 563] on div "Eraser" at bounding box center [184, 675] width 29 height 10
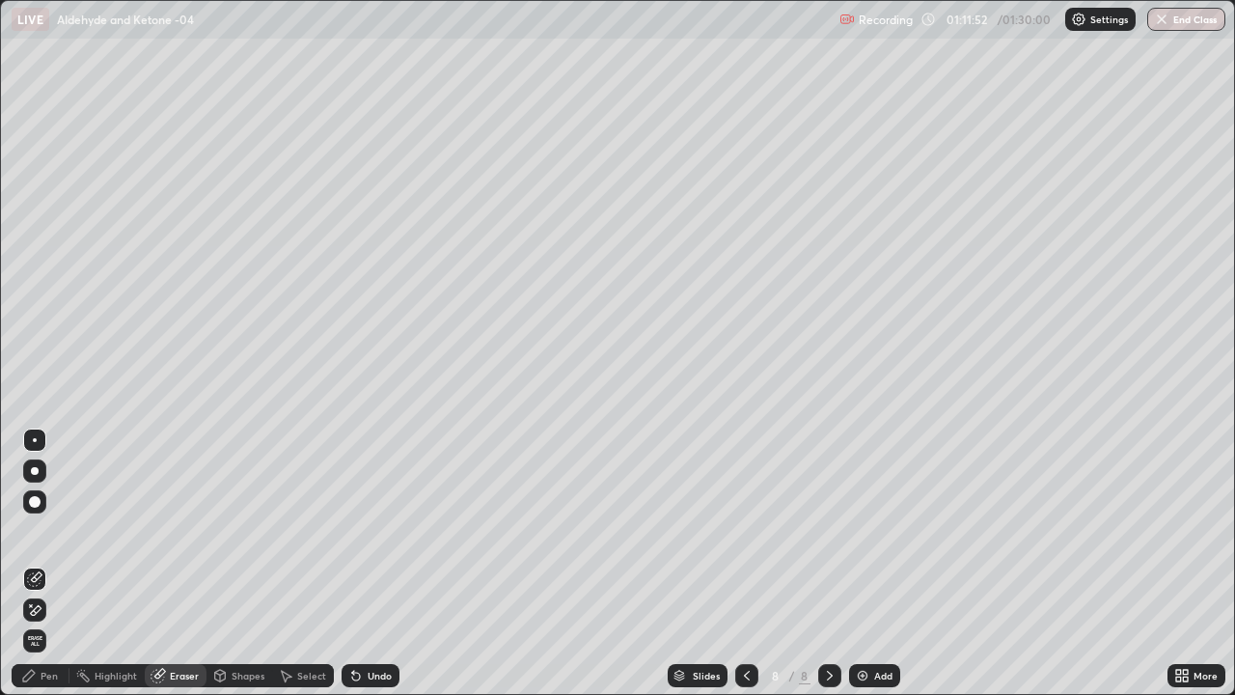
click at [874, 563] on div "Add" at bounding box center [883, 675] width 18 height 10
click at [61, 563] on div "Pen" at bounding box center [41, 675] width 58 height 23
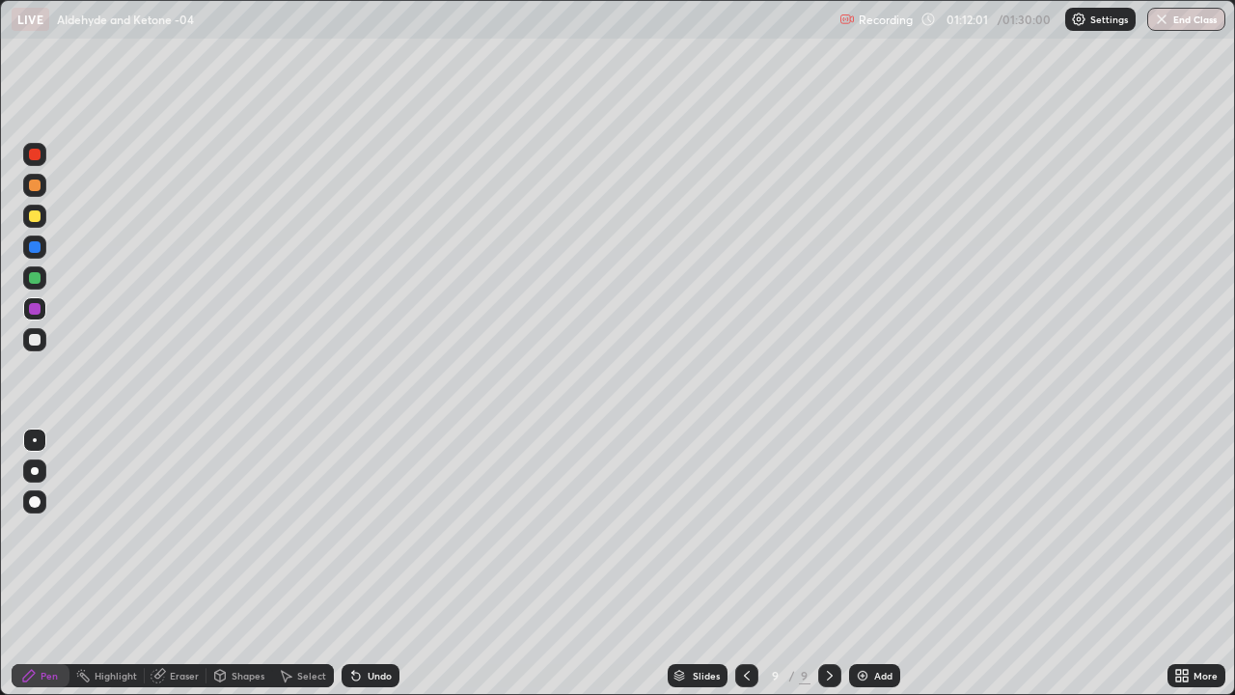
click at [36, 340] on div at bounding box center [35, 340] width 12 height 12
click at [374, 563] on div "Undo" at bounding box center [380, 675] width 24 height 10
click at [43, 281] on div at bounding box center [34, 277] width 23 height 23
click at [35, 341] on div at bounding box center [35, 340] width 12 height 12
click at [40, 249] on div at bounding box center [35, 247] width 12 height 12
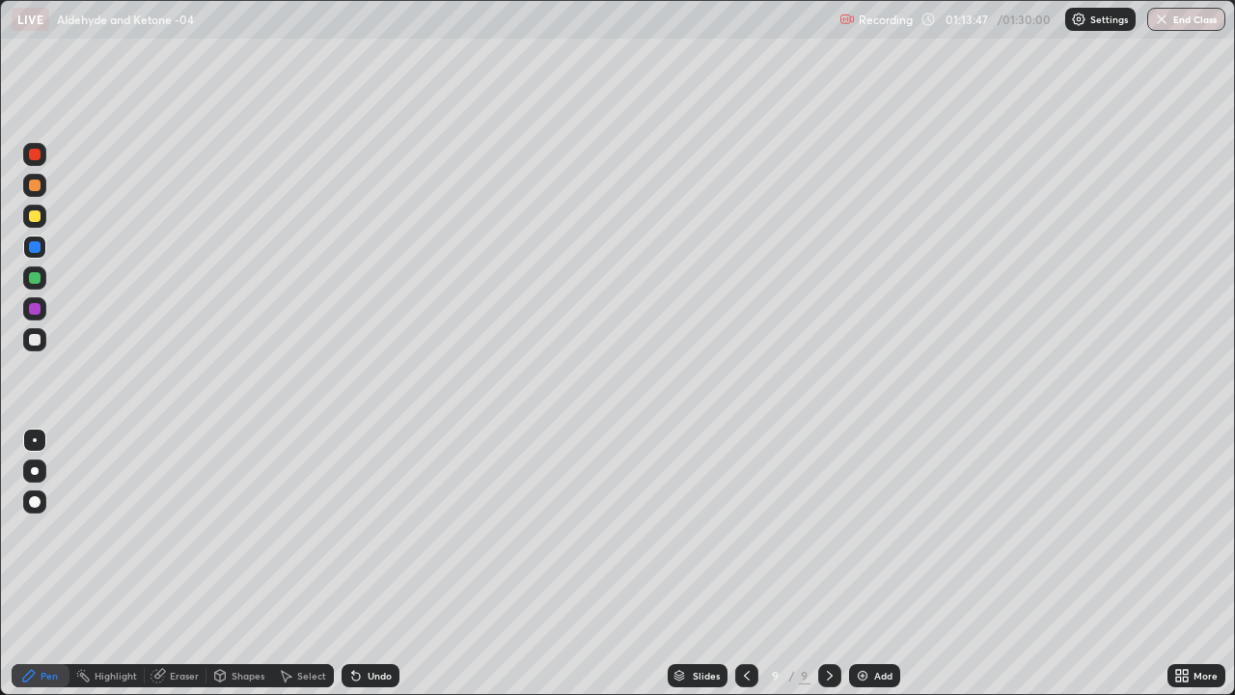
click at [41, 342] on div at bounding box center [34, 339] width 23 height 23
click at [41, 250] on div at bounding box center [34, 246] width 23 height 23
click at [41, 159] on div at bounding box center [34, 154] width 23 height 23
click at [42, 342] on div at bounding box center [34, 339] width 23 height 23
click at [35, 341] on div at bounding box center [35, 340] width 12 height 12
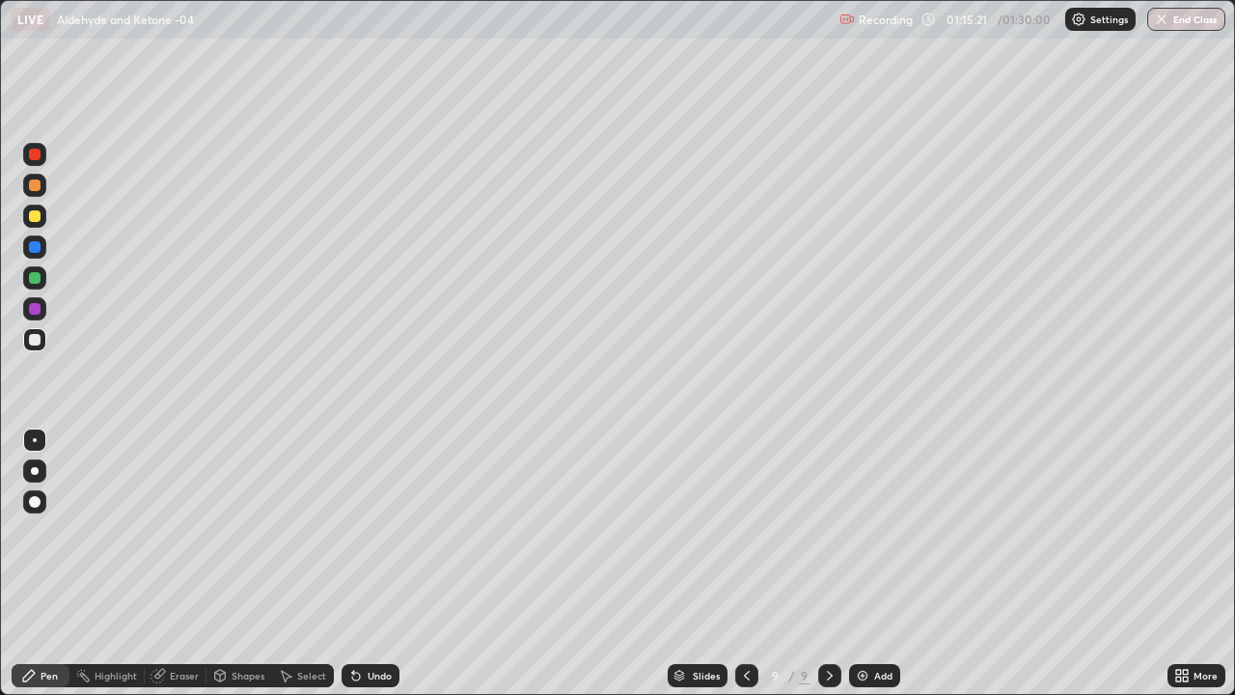
click at [37, 279] on div at bounding box center [35, 278] width 12 height 12
click at [374, 563] on div "Undo" at bounding box center [380, 675] width 24 height 10
click at [38, 341] on div at bounding box center [35, 340] width 12 height 12
click at [38, 280] on div at bounding box center [35, 278] width 12 height 12
click at [371, 563] on div "Undo" at bounding box center [380, 675] width 24 height 10
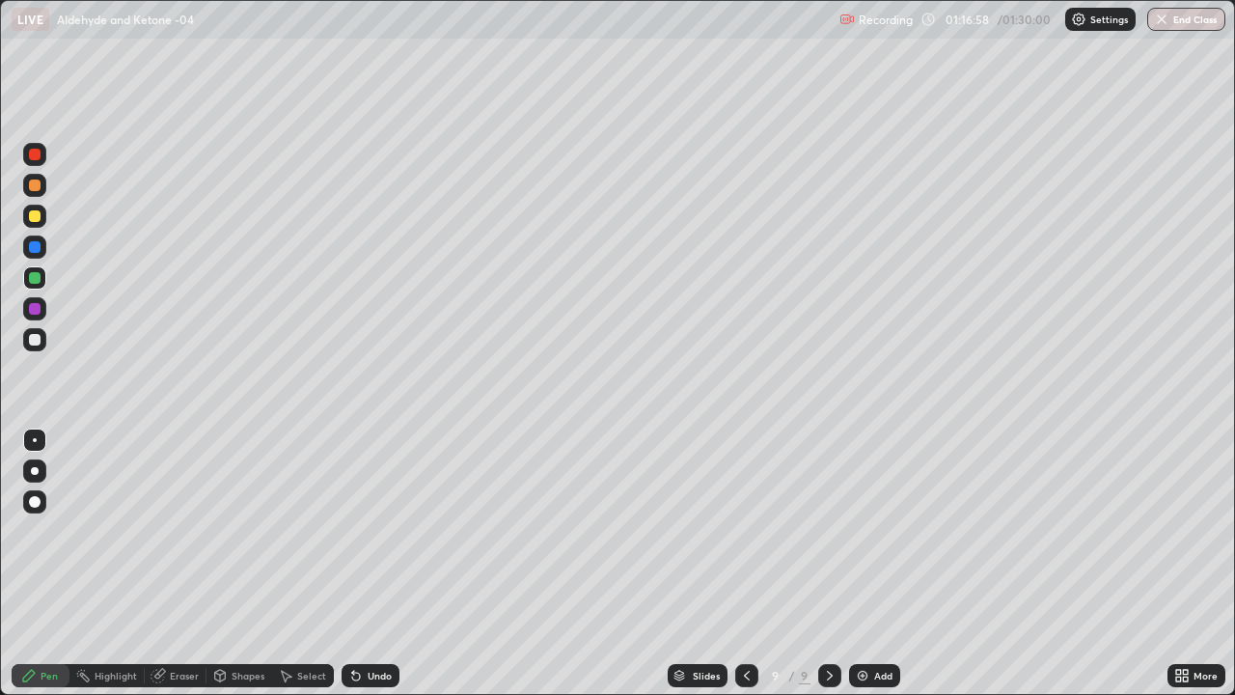
click at [745, 563] on icon at bounding box center [746, 675] width 15 height 15
click at [835, 563] on div at bounding box center [829, 675] width 23 height 23
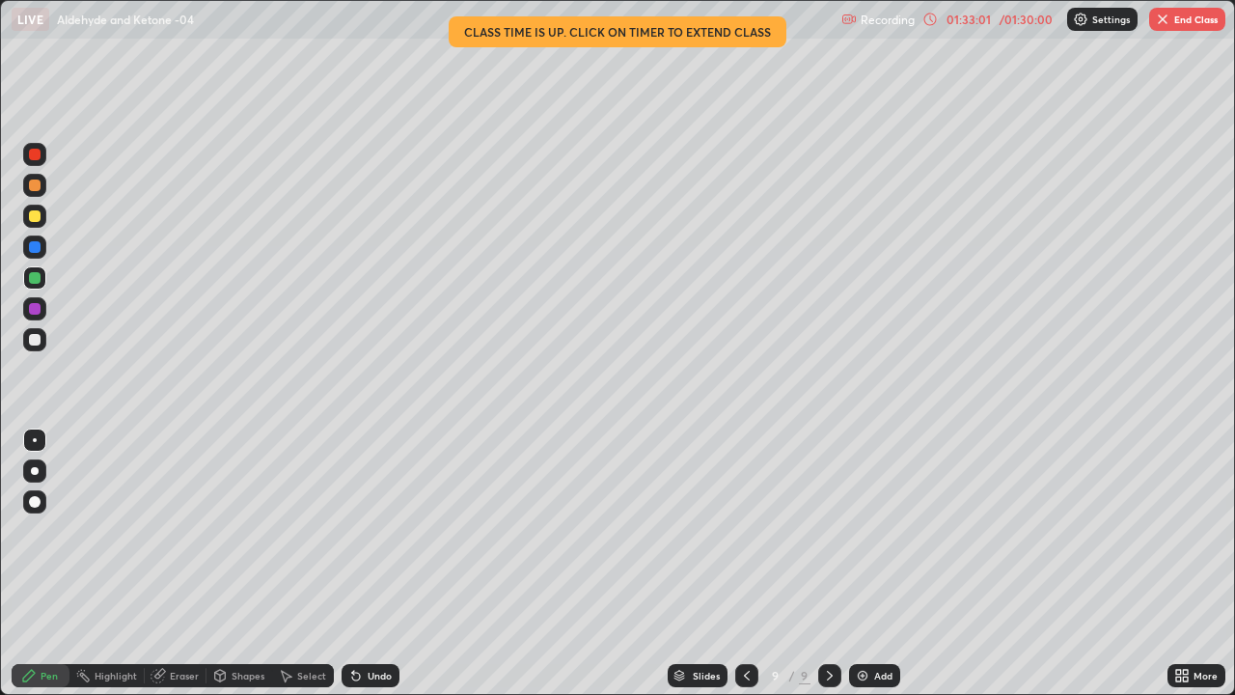
click at [1184, 17] on button "End Class" at bounding box center [1187, 19] width 76 height 23
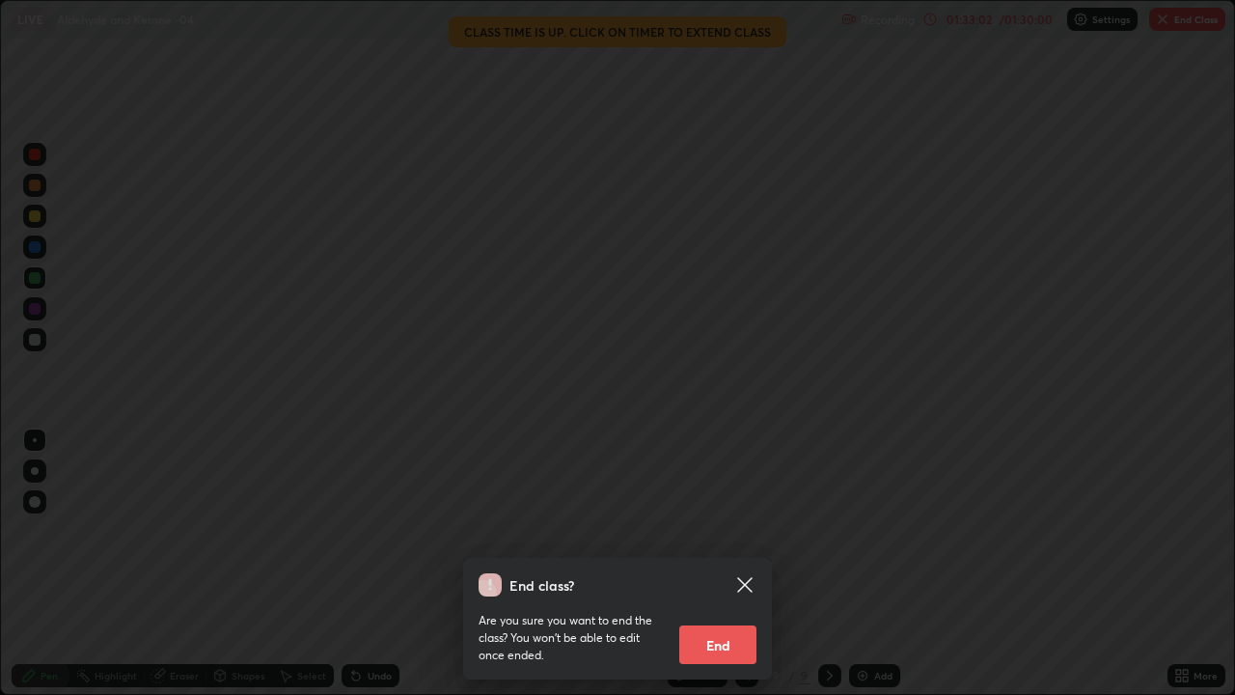
click at [722, 563] on button "End" at bounding box center [717, 644] width 77 height 39
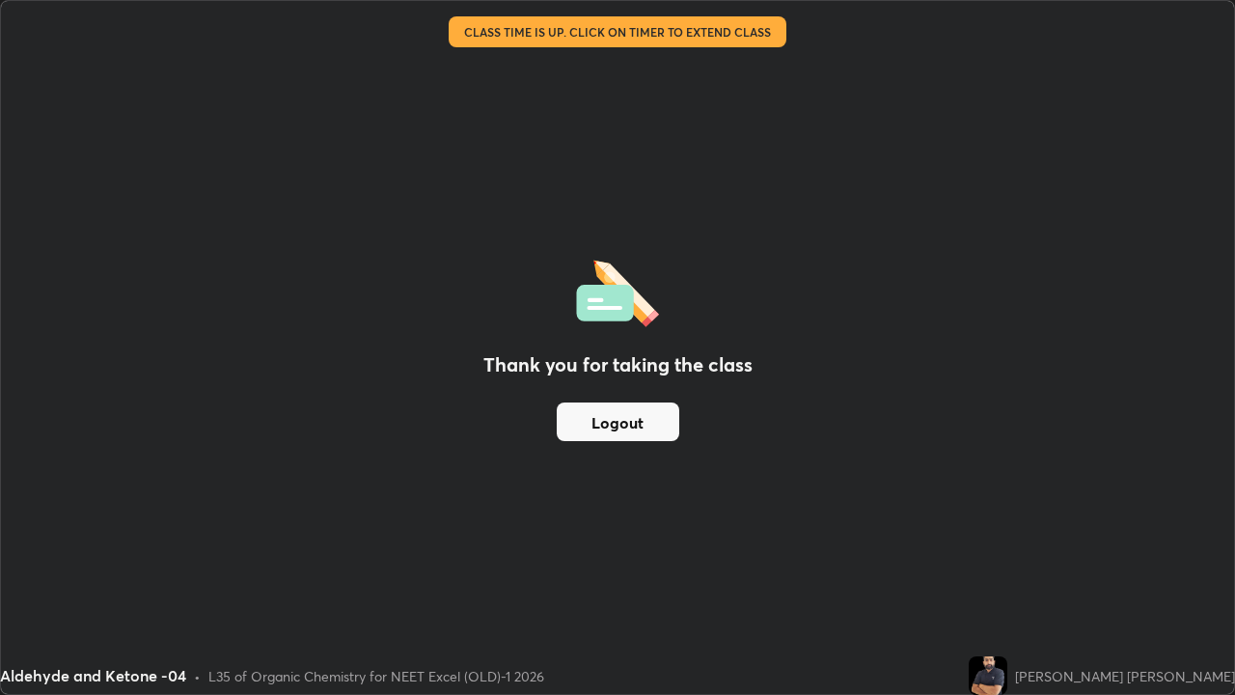
click at [640, 426] on button "Logout" at bounding box center [618, 421] width 123 height 39
